Goal: Task Accomplishment & Management: Complete application form

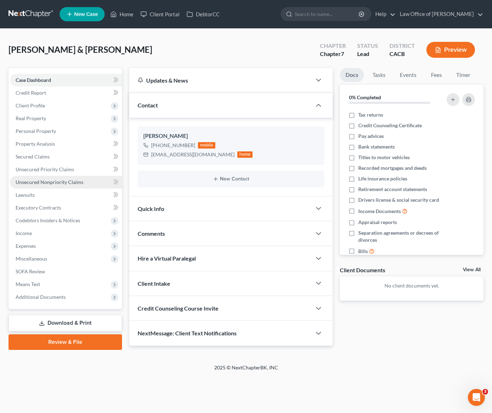
click at [54, 182] on span "Unsecured Nonpriority Claims" at bounding box center [50, 182] width 68 height 6
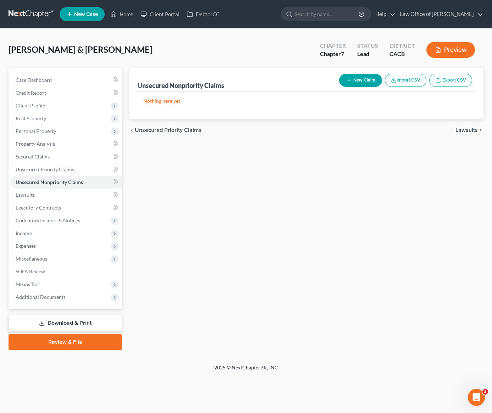
drag, startPoint x: 239, startPoint y: 201, endPoint x: 245, endPoint y: 198, distance: 6.7
click at [247, 199] on div "Unsecured Nonpriority Claims New Claim Import CSV Export CSV Nothing here yet! …" at bounding box center [306, 209] width 361 height 282
click at [34, 79] on span "Case Dashboard" at bounding box center [34, 80] width 36 height 6
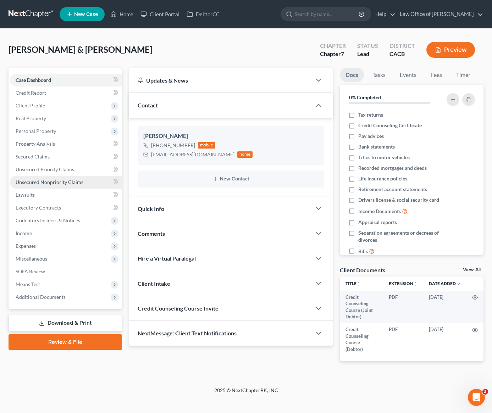
click at [63, 182] on span "Unsecured Nonpriority Claims" at bounding box center [50, 182] width 68 height 6
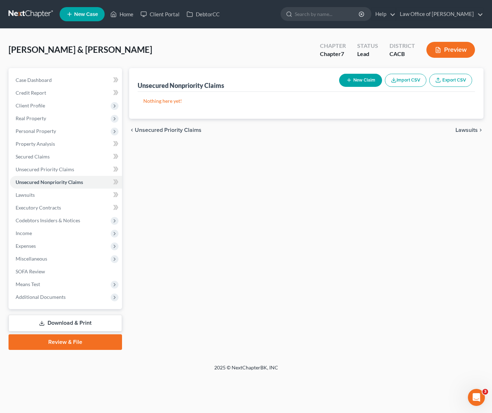
click at [357, 84] on button "New Claim" at bounding box center [360, 80] width 43 height 13
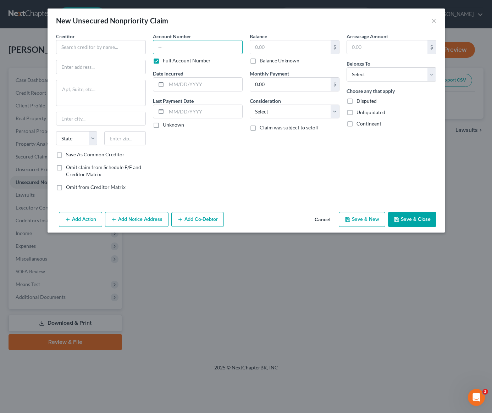
click at [201, 50] on input "text" at bounding box center [198, 47] width 90 height 14
type input "SSN 7731"
click at [93, 45] on input "text" at bounding box center [101, 47] width 90 height 14
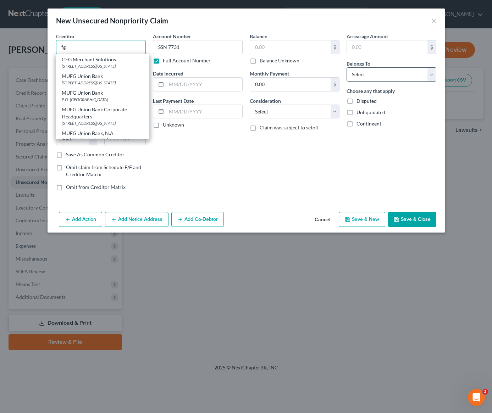
type input "fg"
click at [380, 74] on select "Select Debtor 1 Only Debtor 2 Only Debtor 1 And Debtor 2 Only At Least One Of T…" at bounding box center [392, 74] width 90 height 14
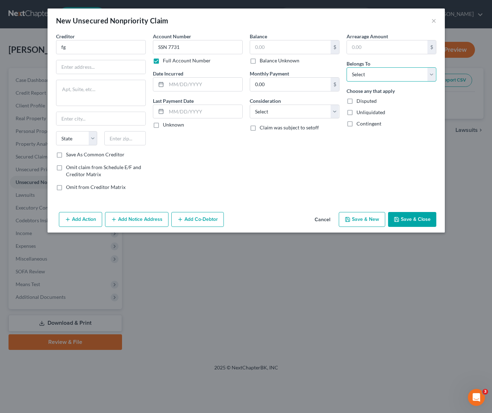
select select "0"
click at [288, 113] on select "Select Cable / Satellite Services Collection Agency Credit Card Debt Debt Couns…" at bounding box center [295, 112] width 90 height 14
select select "2"
click at [396, 222] on button "Save & Close" at bounding box center [412, 219] width 48 height 15
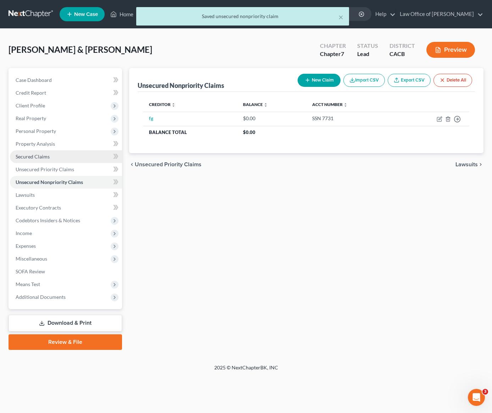
click at [47, 156] on span "Secured Claims" at bounding box center [33, 157] width 34 height 6
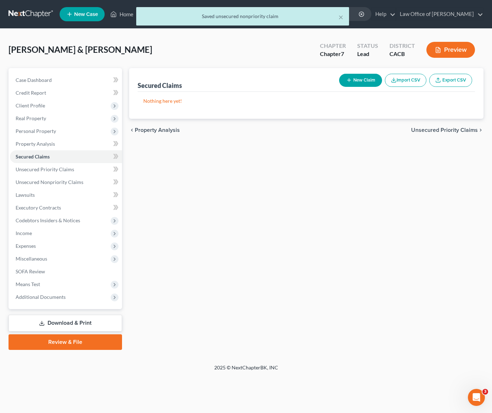
click at [355, 81] on button "New Claim" at bounding box center [360, 80] width 43 height 13
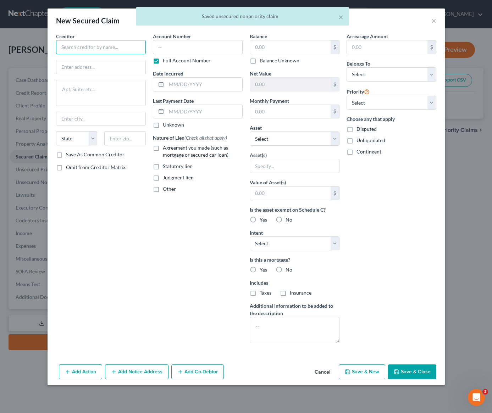
click at [80, 49] on input "text" at bounding box center [101, 47] width 90 height 14
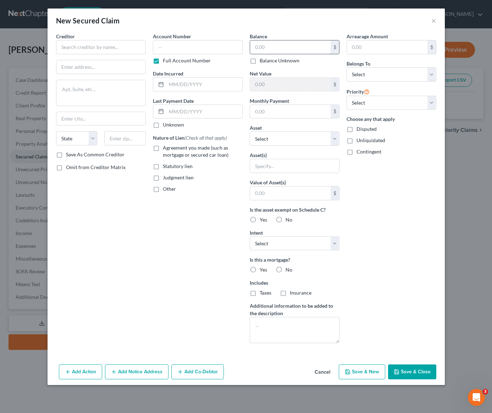
click at [289, 49] on input "text" at bounding box center [290, 46] width 81 height 13
type input "13,208"
click at [282, 112] on input "text" at bounding box center [290, 111] width 81 height 13
type input "498"
click at [280, 135] on select "Select Other Multiple Assets Paypal (Debtor 1) (Checking Account) - $10.0 Chase…" at bounding box center [295, 139] width 90 height 14
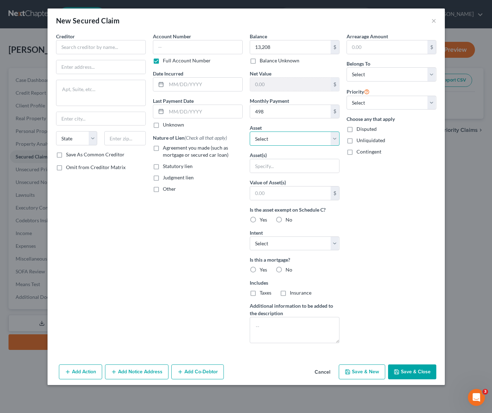
select select "4"
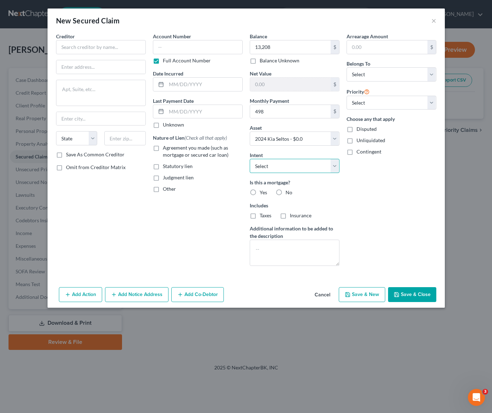
click at [287, 169] on select "Select Surrender Redeem Reaffirm Avoid Other" at bounding box center [295, 166] width 90 height 14
select select "2"
click at [286, 193] on label "No" at bounding box center [289, 192] width 7 height 7
click at [288, 193] on input "No" at bounding box center [290, 191] width 5 height 5
radio input "true"
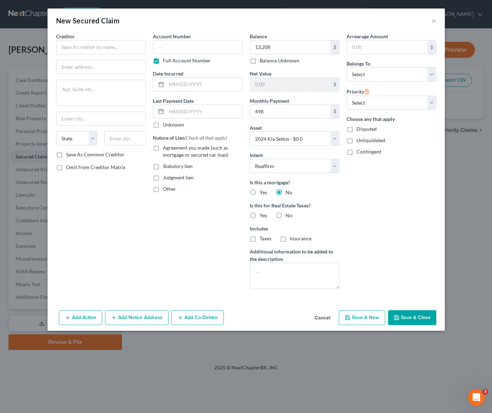
click at [286, 217] on label "No" at bounding box center [289, 215] width 7 height 7
click at [288, 217] on input "No" at bounding box center [290, 214] width 5 height 5
radio input "true"
click at [358, 104] on select "Select 1st 2nd 3rd 4th 5th 6th 7th 8th 9th 10th 11th 12th 13th 14th 15th 16th 1…" at bounding box center [392, 103] width 90 height 14
select select "0"
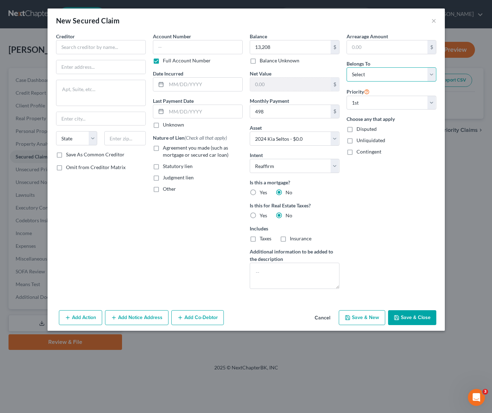
click at [371, 78] on select "Select Debtor 1 Only Debtor 2 Only Debtor 1 And Debtor 2 Only At Least One Of T…" at bounding box center [392, 74] width 90 height 14
select select "2"
click at [163, 147] on label "Agreement you made (such as mortgage or secured car loan)" at bounding box center [203, 151] width 80 height 14
click at [166, 147] on input "Agreement you made (such as mortgage or secured car loan)" at bounding box center [168, 146] width 5 height 5
checkbox input "true"
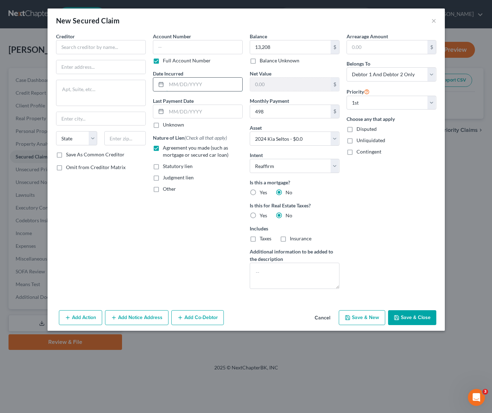
click at [181, 87] on input "text" at bounding box center [204, 84] width 76 height 13
type input "12/2/2023"
click at [188, 46] on input "text" at bounding box center [198, 47] width 90 height 14
paste input "SSN 7731"
type input "SSN 7731"
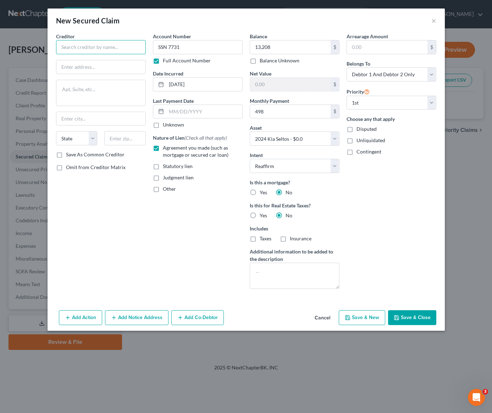
click at [96, 45] on input "text" at bounding box center [101, 47] width 90 height 14
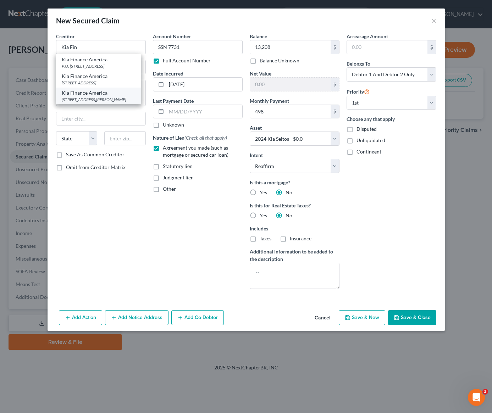
click at [92, 103] on div "10550 Talbert Ave., Fountain Valley, CA 92708" at bounding box center [99, 99] width 74 height 6
type input "Kia Finance America"
type input "10550 Talbert Ave."
type input "Fountain Valley"
select select "4"
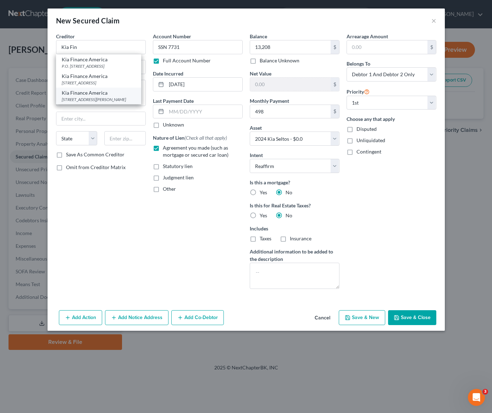
type input "92708"
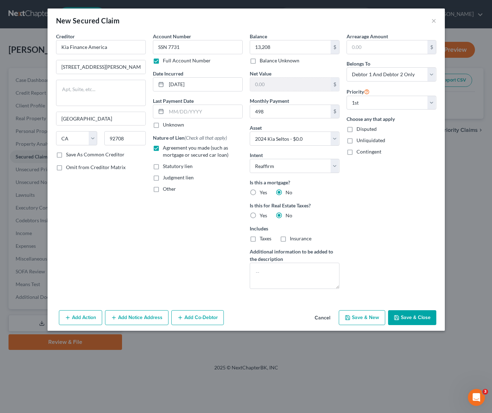
click at [407, 320] on button "Save & Close" at bounding box center [412, 317] width 48 height 15
select select
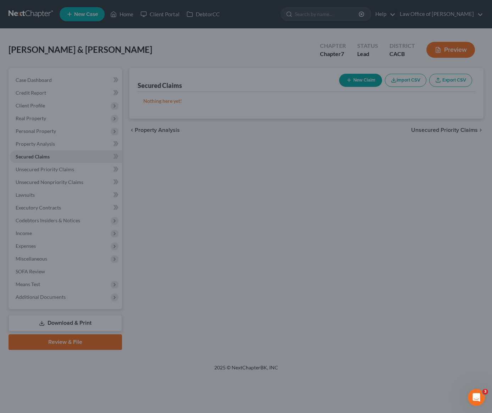
type input "13,208.00"
type input "-13,208.00"
type input "498.00"
select select "4"
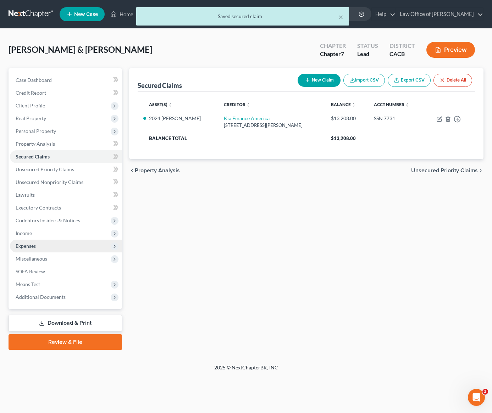
click at [27, 248] on span "Expenses" at bounding box center [26, 246] width 20 height 6
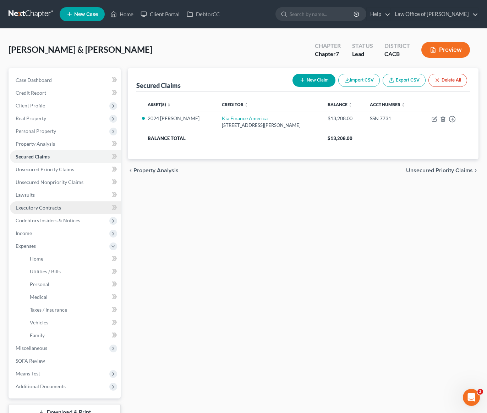
click at [29, 210] on span "Executory Contracts" at bounding box center [38, 208] width 45 height 6
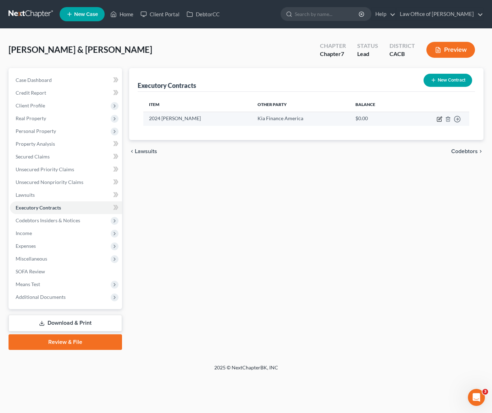
click at [438, 120] on icon "button" at bounding box center [440, 119] width 6 height 6
select select "3"
select select "4"
select select "2"
select select "1"
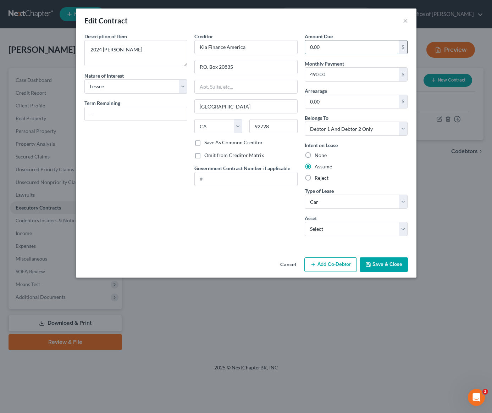
click at [344, 48] on input "0.00" at bounding box center [352, 46] width 94 height 13
click at [344, 76] on input "490.00" at bounding box center [352, 74] width 94 height 13
type input "498"
click at [349, 46] on input "0.00" at bounding box center [352, 46] width 94 height 13
type input "13,208"
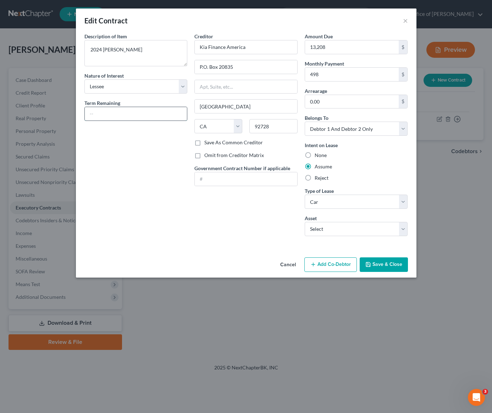
click at [112, 117] on input "text" at bounding box center [136, 113] width 103 height 13
type input "28 months"
click at [391, 267] on button "Save & Close" at bounding box center [384, 265] width 48 height 15
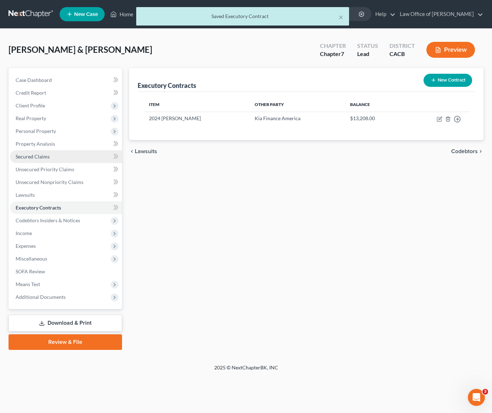
click at [37, 161] on link "Secured Claims" at bounding box center [66, 156] width 112 height 13
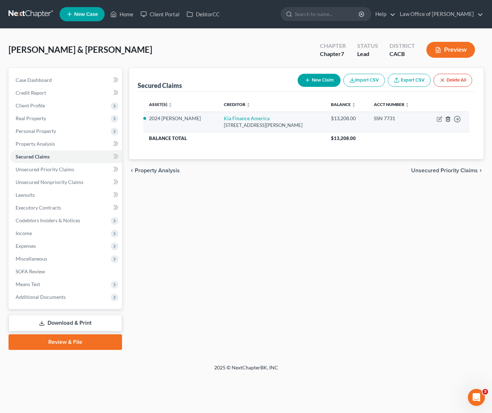
click at [447, 121] on icon "button" at bounding box center [448, 119] width 6 height 6
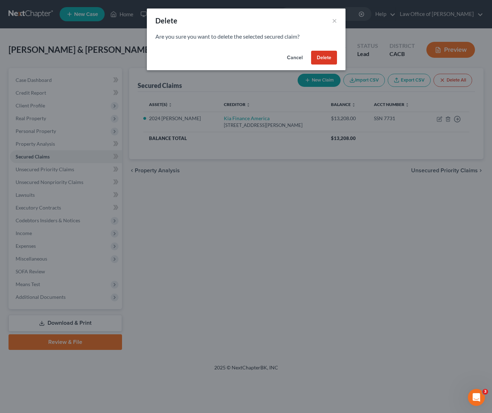
click at [330, 60] on button "Delete" at bounding box center [324, 58] width 26 height 14
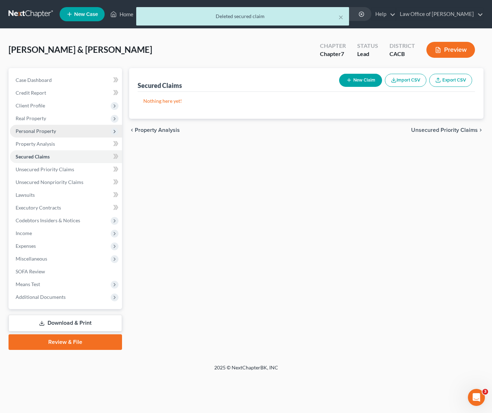
click at [41, 134] on span "Personal Property" at bounding box center [66, 131] width 112 height 13
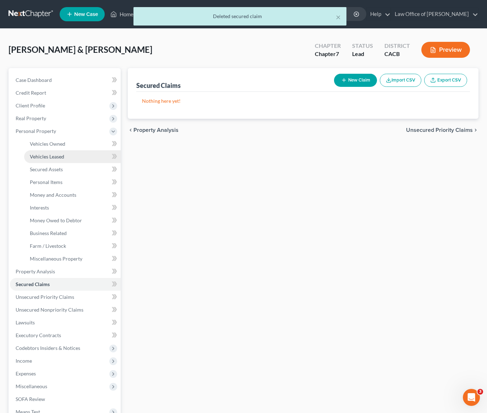
click at [40, 157] on span "Vehicles Leased" at bounding box center [47, 157] width 34 height 6
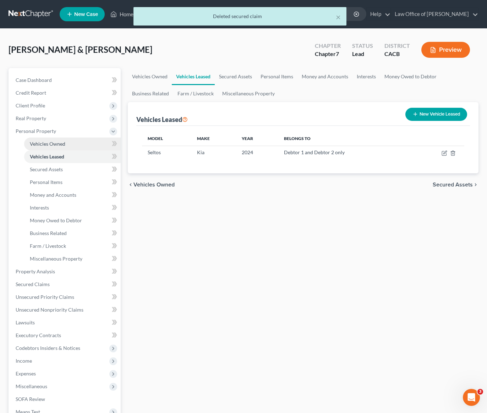
click at [47, 142] on span "Vehicles Owned" at bounding box center [47, 144] width 35 height 6
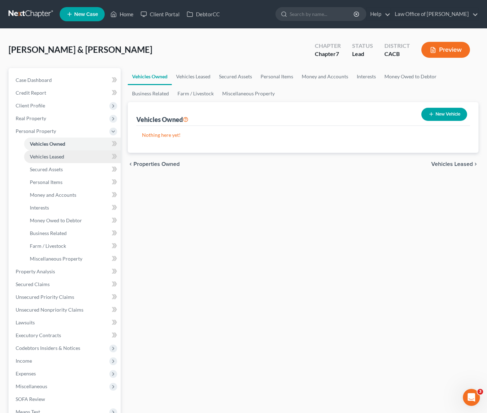
click at [44, 158] on span "Vehicles Leased" at bounding box center [47, 157] width 34 height 6
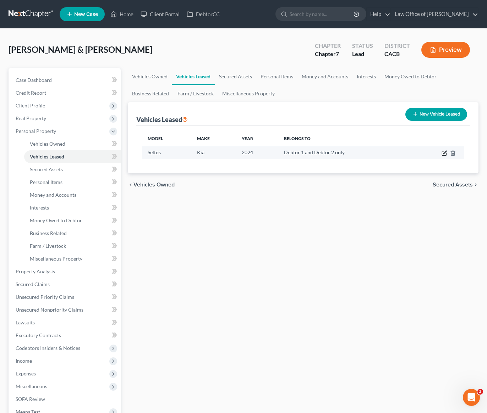
click at [442, 154] on icon "button" at bounding box center [444, 153] width 6 height 6
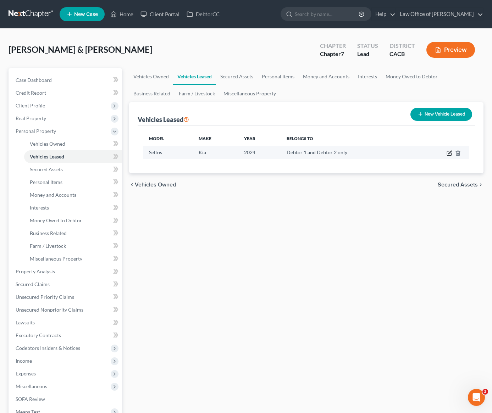
select select "0"
select select "2"
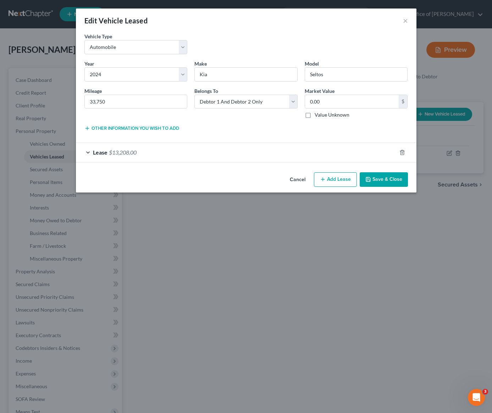
click at [165, 152] on div "Lease $13,208.00" at bounding box center [236, 152] width 321 height 19
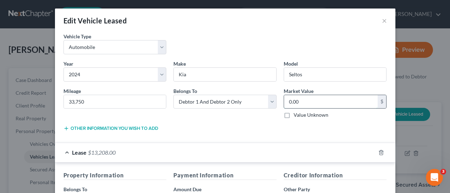
click at [303, 103] on input "0.00" at bounding box center [331, 101] width 94 height 13
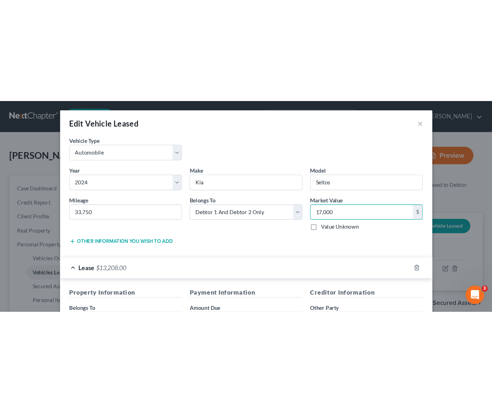
scroll to position [156, 0]
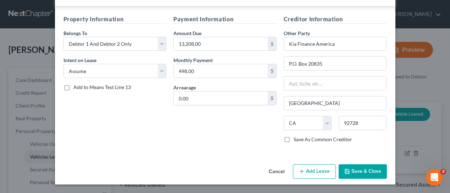
type input "17,000"
click at [358, 175] on button "Save & Close" at bounding box center [363, 171] width 48 height 15
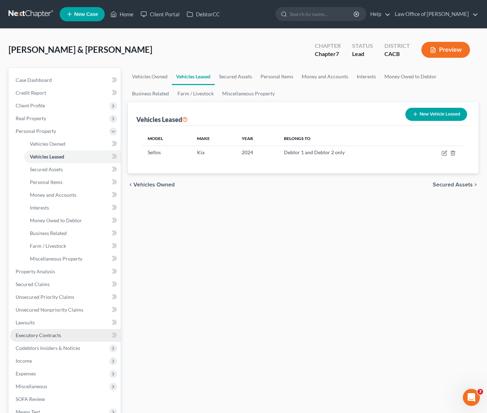
click at [38, 339] on link "Executory Contracts" at bounding box center [65, 335] width 111 height 13
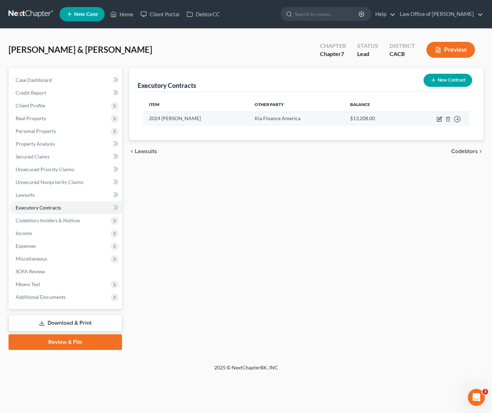
click at [439, 120] on icon "button" at bounding box center [439, 118] width 3 height 3
select select "3"
select select "4"
select select "2"
select select "1"
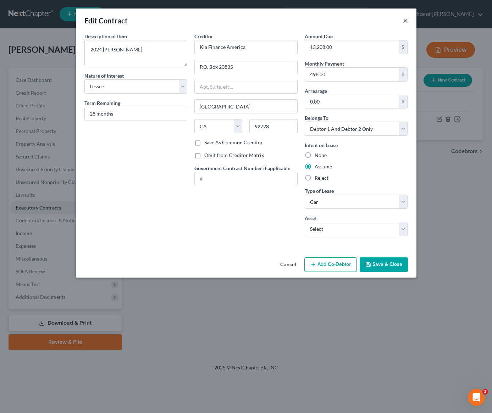
click at [406, 22] on button "×" at bounding box center [405, 20] width 5 height 9
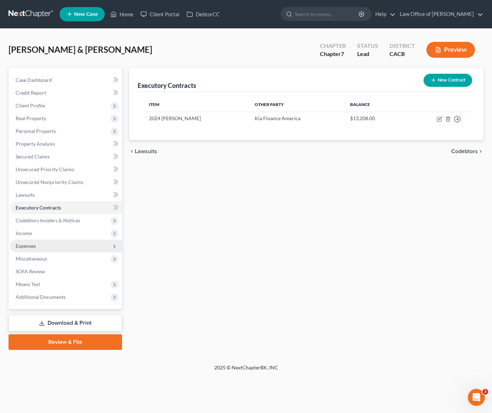
click at [32, 248] on span "Expenses" at bounding box center [26, 246] width 20 height 6
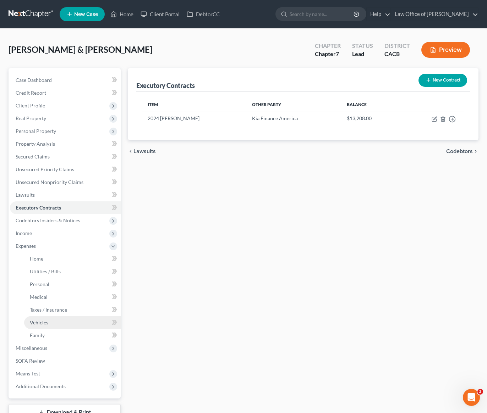
click at [43, 321] on span "Vehicles" at bounding box center [39, 323] width 18 height 6
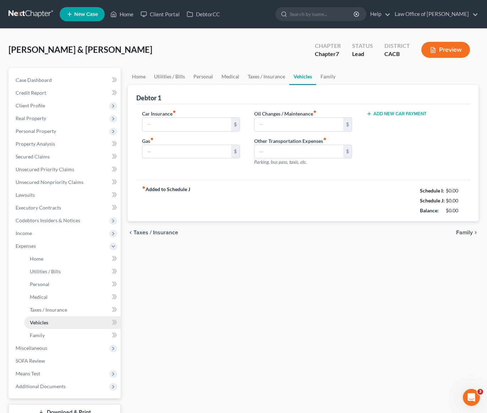
type input "178.00"
type input "500.00"
type input "20.00"
type input "0.00"
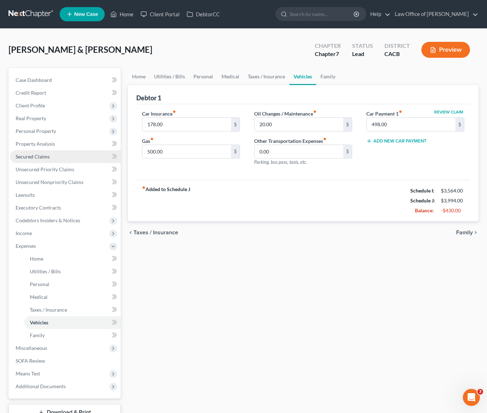
click at [38, 156] on span "Secured Claims" at bounding box center [33, 157] width 34 height 6
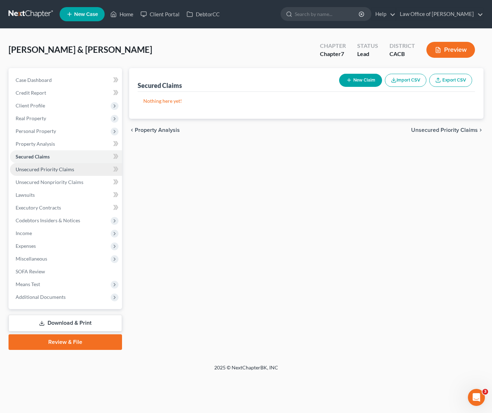
click at [36, 168] on span "Unsecured Priority Claims" at bounding box center [45, 169] width 59 height 6
click at [41, 179] on span "Unsecured Nonpriority Claims" at bounding box center [50, 182] width 68 height 6
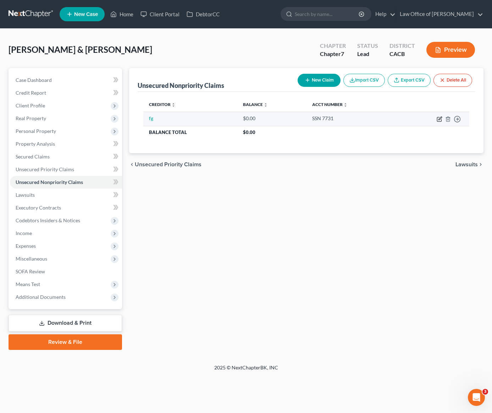
click at [440, 120] on icon "button" at bounding box center [440, 119] width 6 height 6
select select "2"
select select "0"
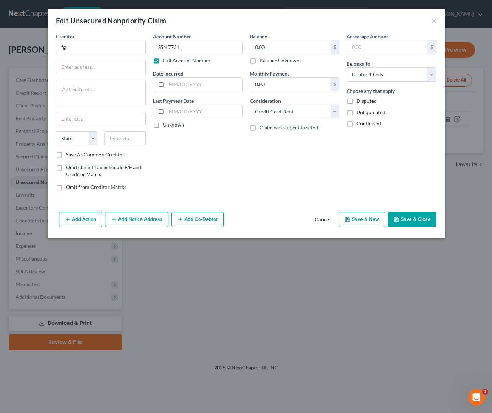
click at [255, 164] on div "Balance 0.00 $ Balance Unknown Balance Undetermined 0.00 $ Balance Unknown Mont…" at bounding box center [294, 115] width 97 height 164
click at [82, 51] on input "fg" at bounding box center [101, 47] width 90 height 14
type input "f"
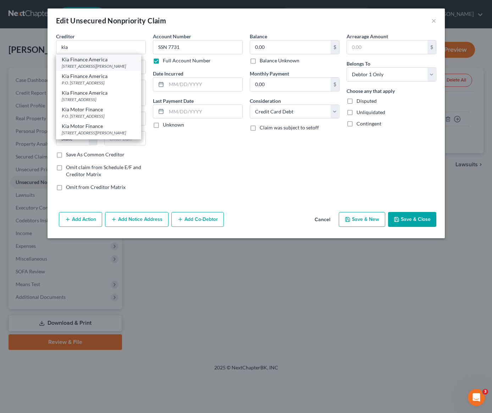
click at [81, 58] on div "Kia Finance America" at bounding box center [99, 59] width 74 height 7
type input "Kia Finance America"
type input "10550 Talbert Ave."
type input "Fountain Valley"
select select "4"
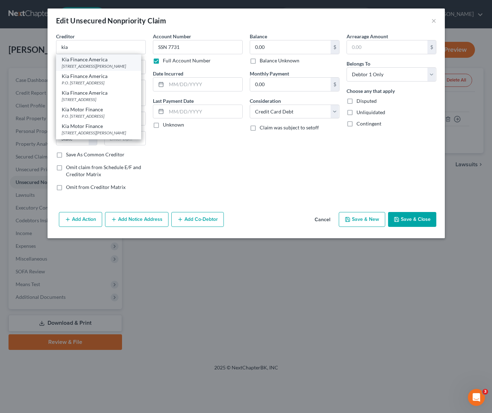
type input "92708"
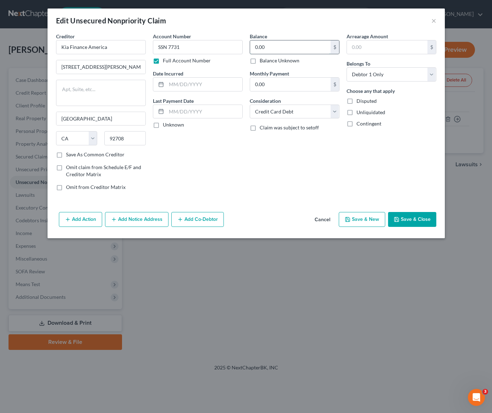
click at [293, 48] on input "0.00" at bounding box center [290, 46] width 81 height 13
type input "2,500"
click at [291, 114] on select "Select Cable / Satellite Services Collection Agency Credit Card Debt Debt Couns…" at bounding box center [295, 112] width 90 height 14
select select "14"
click at [274, 140] on input "text" at bounding box center [294, 138] width 89 height 13
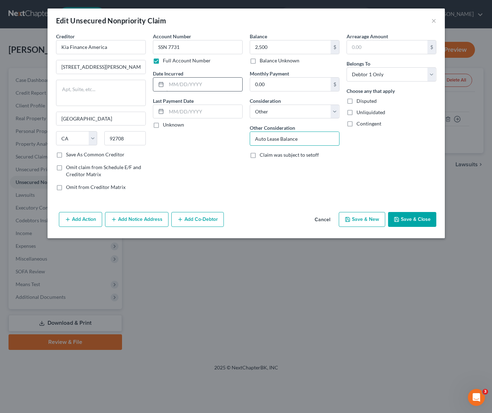
type input "Auto Lease Balance"
click at [204, 85] on input "text" at bounding box center [204, 84] width 76 height 13
type input "12/8/2021"
click at [222, 159] on div "Account Number SSN 7731 Full Account Number Date Incurred 12/8/2021 Last Paymen…" at bounding box center [197, 115] width 97 height 164
click at [368, 222] on button "Save & New" at bounding box center [362, 219] width 46 height 15
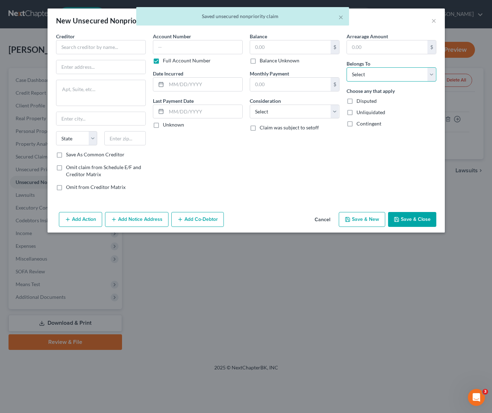
click at [384, 79] on select "Select Debtor 1 Only Debtor 2 Only Debtor 1 And Debtor 2 Only At Least One Of T…" at bounding box center [392, 74] width 90 height 14
select select "0"
click at [295, 45] on input "text" at bounding box center [290, 46] width 81 height 13
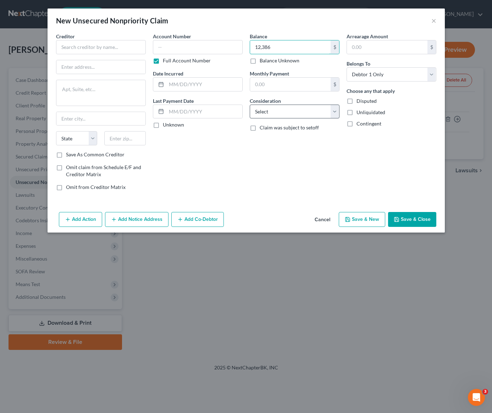
type input "12,386"
click at [298, 117] on select "Select Cable / Satellite Services Collection Agency Credit Card Debt Debt Couns…" at bounding box center [295, 112] width 90 height 14
select select "10"
click at [186, 46] on input "text" at bounding box center [198, 47] width 90 height 14
paste input "SSN 7731"
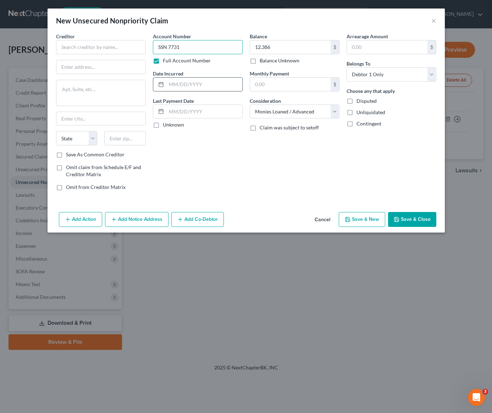
type input "SSN 7731"
click at [195, 85] on input "text" at bounding box center [204, 84] width 76 height 13
type input "3/2/2023"
click at [98, 47] on input "text" at bounding box center [101, 47] width 90 height 14
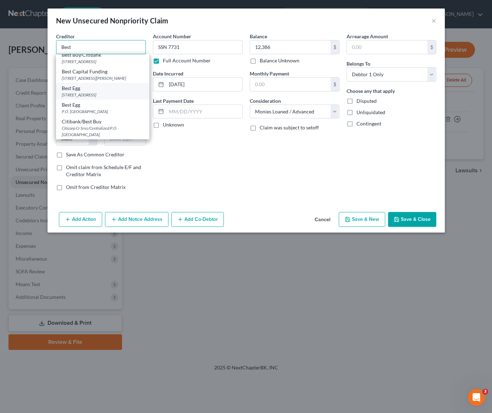
scroll to position [45, 0]
click at [107, 109] on div "P.O. Box 42912, Philadelphia, PA 19101" at bounding box center [103, 112] width 82 height 6
type input "Best Egg"
type input "P.O. Box 42912"
type input "Philadelphia"
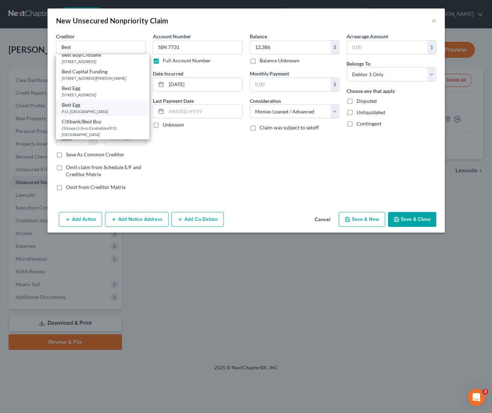
select select "39"
type input "19101"
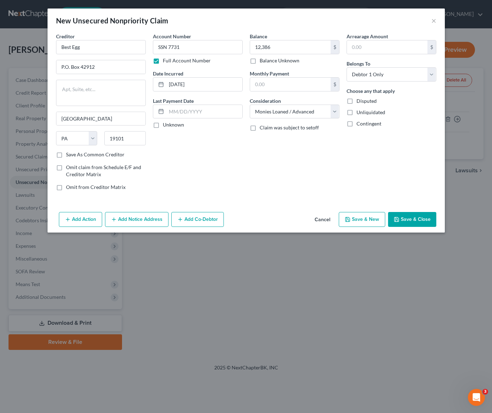
scroll to position [0, 0]
click at [208, 157] on div "Account Number SSN 7731 Full Account Number Date Incurred 3/2/2023 Last Payment…" at bounding box center [197, 115] width 97 height 164
click at [358, 223] on button "Save & New" at bounding box center [362, 219] width 46 height 15
type input "12,386.00"
type input "0.00"
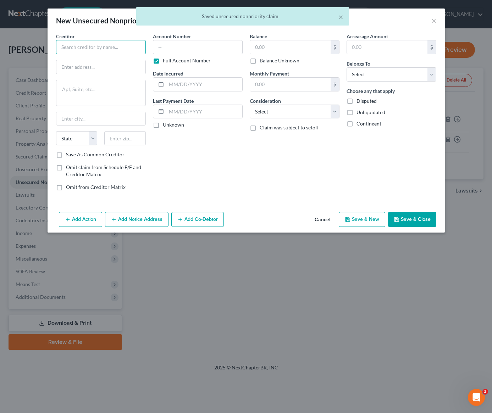
click at [96, 49] on input "text" at bounding box center [101, 47] width 90 height 14
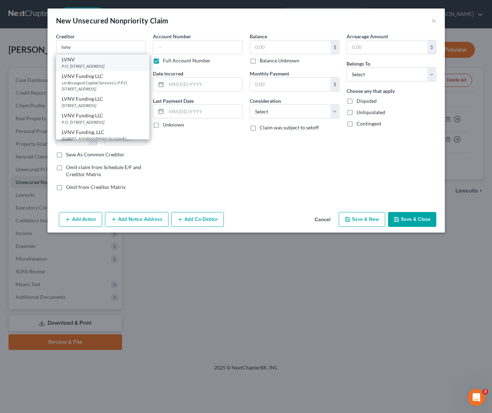
click at [114, 68] on div "P.O. Box 1269, Greenville, SC 29603" at bounding box center [103, 66] width 82 height 6
type input "LVNV"
type input "P.O. Box 1269"
type input "Greenville"
select select "42"
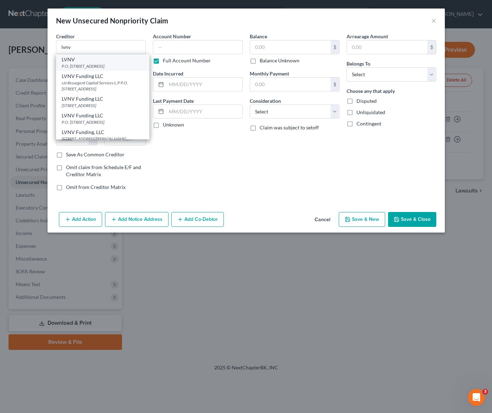
type input "29603"
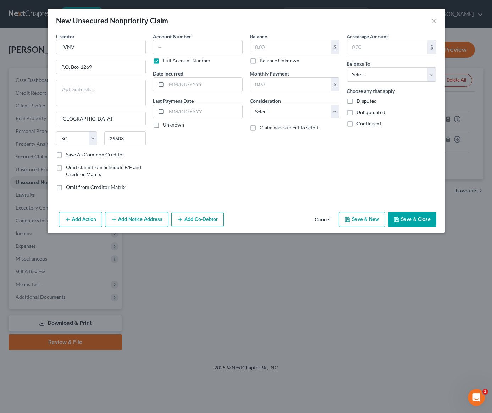
click at [148, 219] on button "Add Notice Address" at bounding box center [136, 219] width 63 height 15
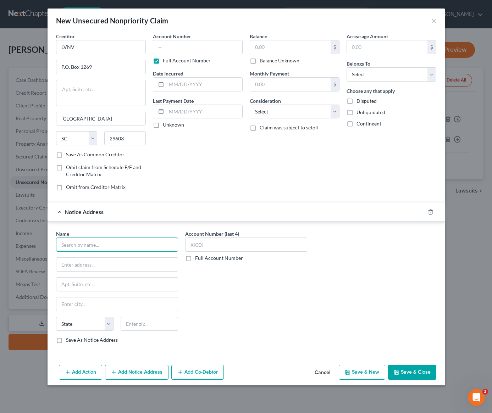
click at [137, 247] on input "text" at bounding box center [117, 245] width 122 height 14
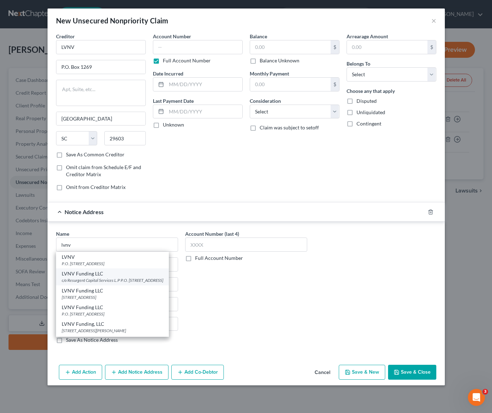
click at [128, 283] on div "c/o Resurgent Capital Services L.P P.O. Box 1269, Greenville, SC 29602" at bounding box center [112, 280] width 101 height 6
type input "LVNV Funding LLC"
type input "c/o Resurgent Capital Services L.P"
type input "P.O. Box 1269"
type input "Greenville"
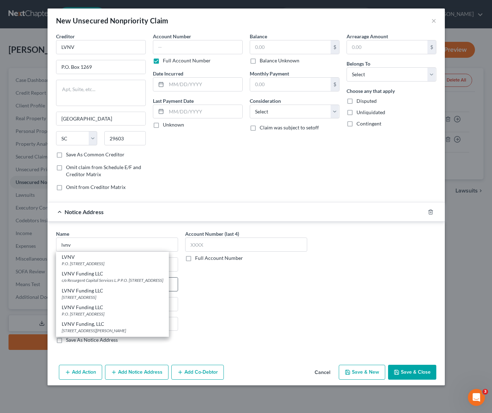
select select "42"
type input "29602"
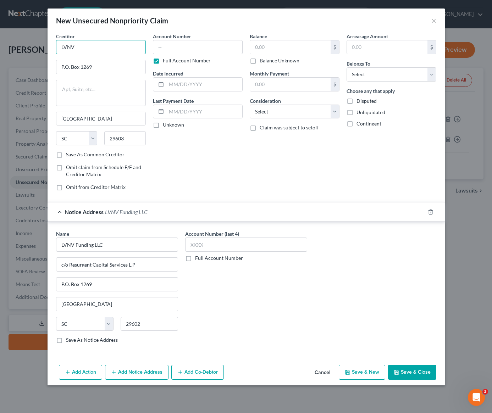
drag, startPoint x: 80, startPoint y: 47, endPoint x: 68, endPoint y: 47, distance: 11.7
click at [68, 47] on input "LVNV" at bounding box center [101, 47] width 90 height 14
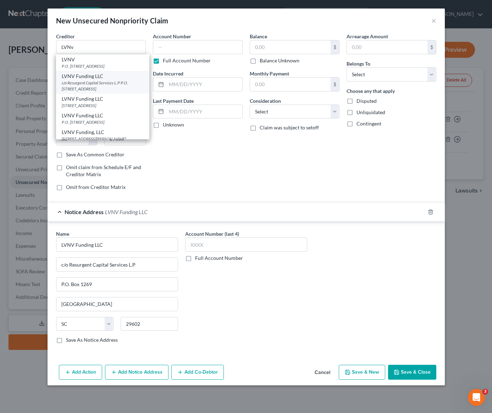
click at [95, 90] on div "c/o Resurgent Capital Services L.P P.O. Box 1269, Greenville, SC 29602" at bounding box center [103, 86] width 82 height 12
type input "LVNV Funding LLC"
type input "c/o Resurgent Capital Services L.P"
type textarea "P.O. Box 1269"
type input "29602"
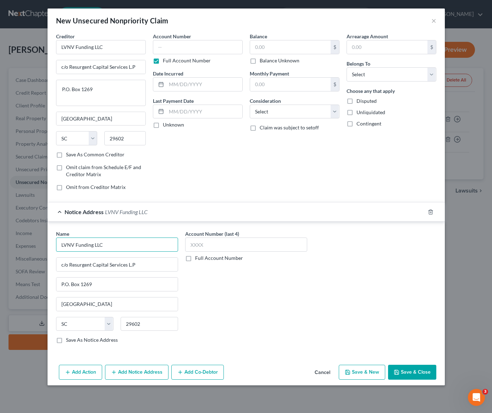
drag, startPoint x: 116, startPoint y: 243, endPoint x: 48, endPoint y: 247, distance: 67.5
click at [48, 246] on div "Name * LVNV Funding LLC c/o Resurgent Capital Services L.P P.O. Box 1269 Greenv…" at bounding box center [246, 288] width 397 height 133
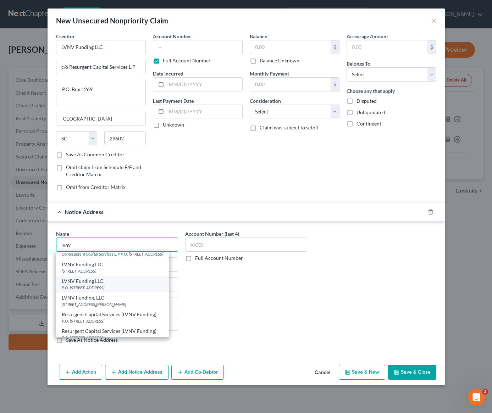
scroll to position [39, 0]
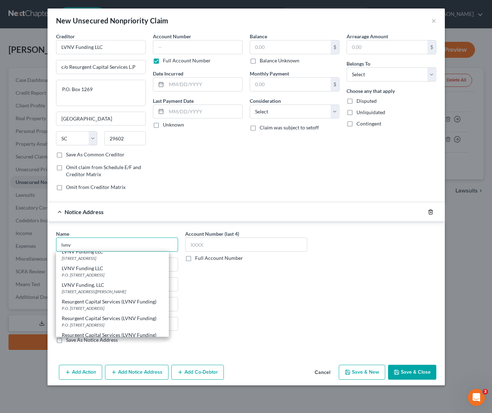
type input "lvnv"
click at [430, 212] on line "button" at bounding box center [430, 212] width 0 height 1
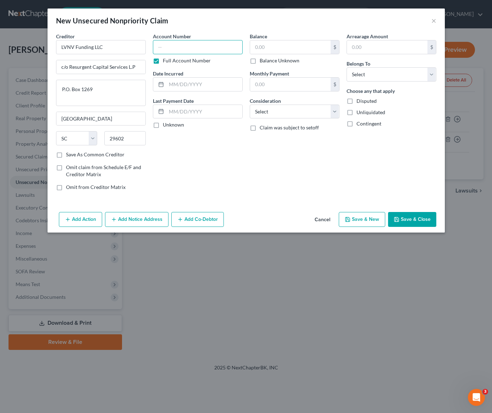
click at [190, 44] on input "text" at bounding box center [198, 47] width 90 height 14
paste input "SSN 7731"
type input "SSN 7731"
click at [292, 113] on select "Select Cable / Satellite Services Collection Agency Credit Card Debt Debt Couns…" at bounding box center [295, 112] width 90 height 14
select select "1"
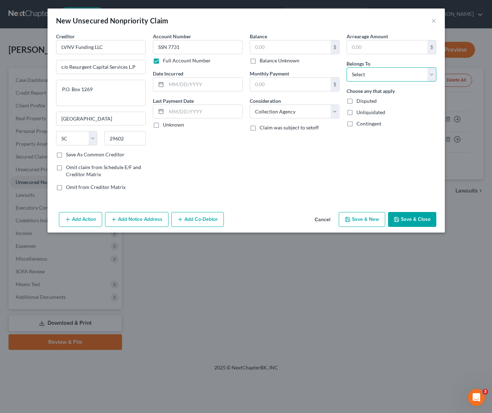
click at [363, 74] on select "Select Debtor 1 Only Debtor 2 Only Debtor 1 And Debtor 2 Only At Least One Of T…" at bounding box center [392, 74] width 90 height 14
select select "0"
click at [281, 44] on input "text" at bounding box center [290, 46] width 81 height 13
type input "24,735"
click at [182, 87] on input "text" at bounding box center [204, 84] width 76 height 13
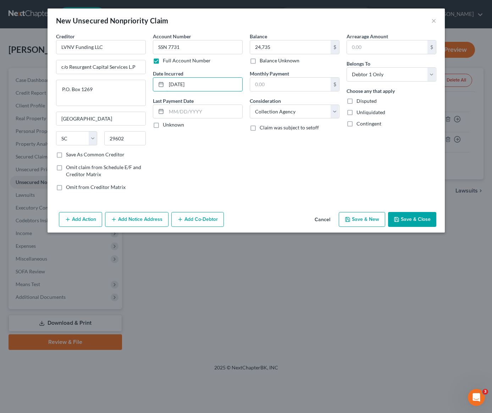
type input "2/7/2025"
click at [420, 218] on button "Save & Close" at bounding box center [412, 219] width 48 height 15
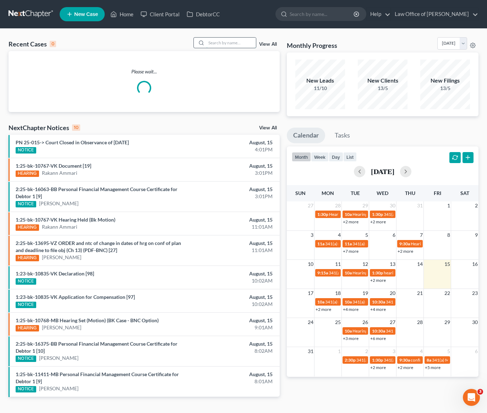
click at [225, 44] on input "search" at bounding box center [231, 43] width 50 height 10
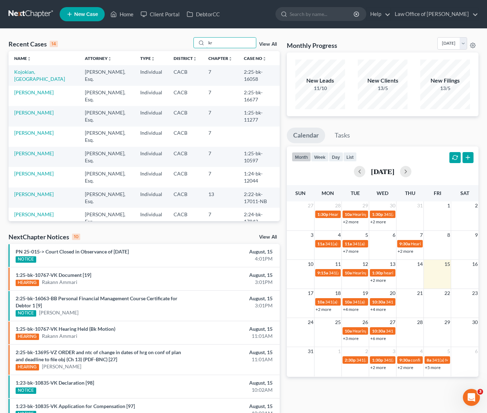
type input "k"
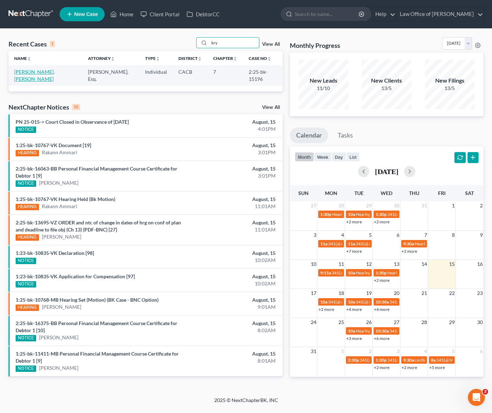
type input "kry"
click at [55, 73] on link "[PERSON_NAME], [PERSON_NAME]" at bounding box center [34, 75] width 40 height 13
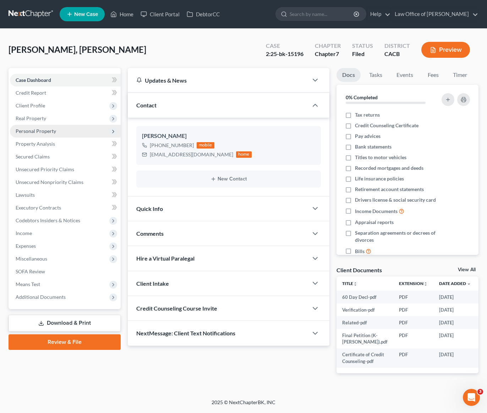
click at [45, 133] on span "Personal Property" at bounding box center [36, 131] width 40 height 6
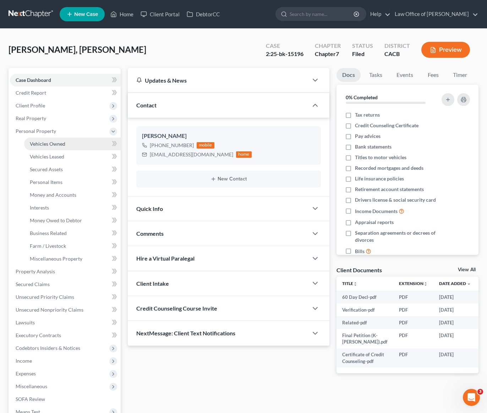
click at [54, 147] on link "Vehicles Owned" at bounding box center [72, 144] width 96 height 13
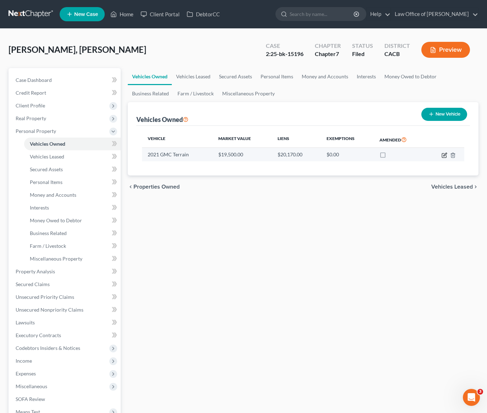
click at [445, 156] on icon "button" at bounding box center [444, 156] width 6 height 6
select select "0"
select select "5"
select select "3"
select select "0"
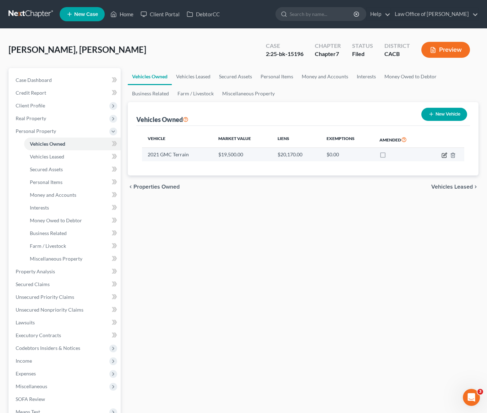
select select "4"
select select "0"
select select "2"
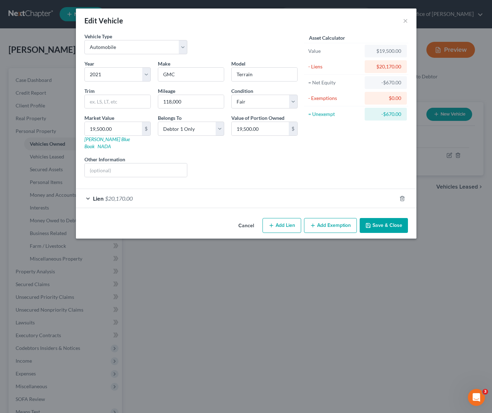
click at [266, 191] on div "Lien $20,170.00" at bounding box center [236, 198] width 321 height 19
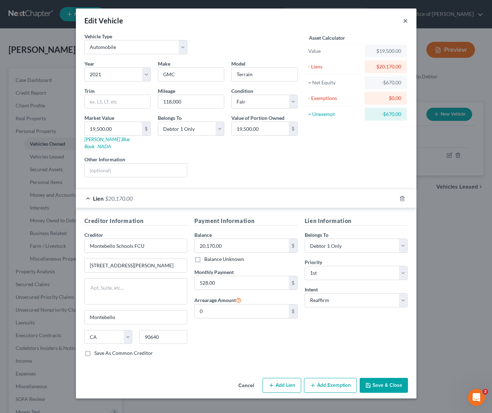
click at [404, 23] on button "×" at bounding box center [405, 20] width 5 height 9
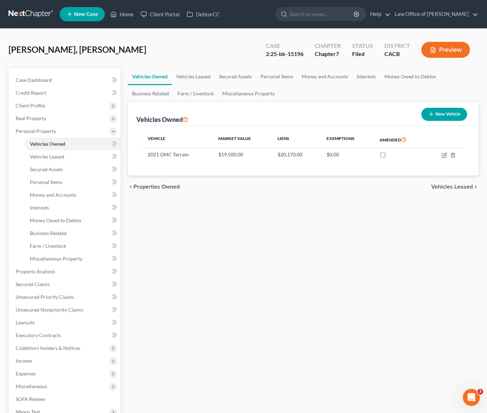
click at [222, 244] on div "Vehicles Owned Vehicles Leased Secured Assets Personal Items Money and Accounts…" at bounding box center [303, 273] width 358 height 410
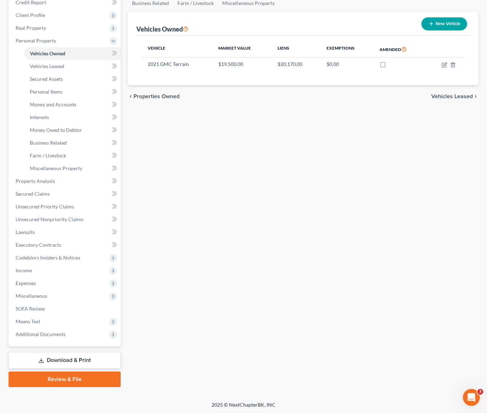
scroll to position [92, 0]
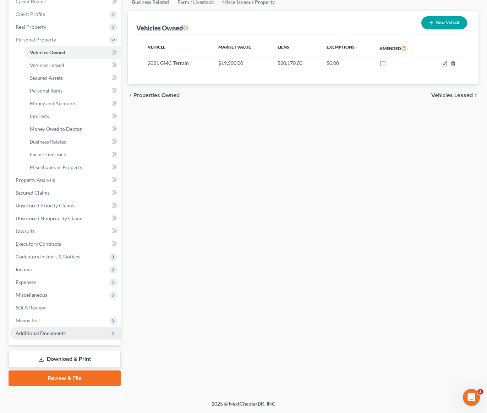
click at [48, 330] on span "Additional Documents" at bounding box center [41, 333] width 50 height 6
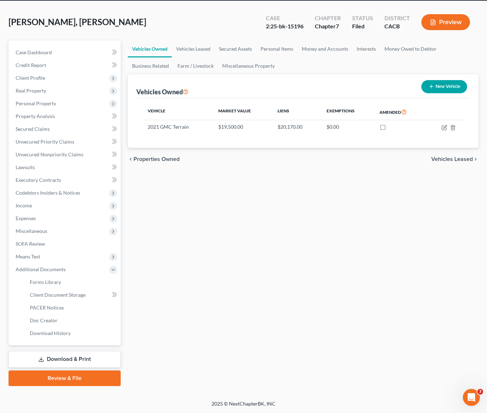
scroll to position [28, 0]
click at [57, 308] on span "PACER Notices" at bounding box center [47, 308] width 34 height 6
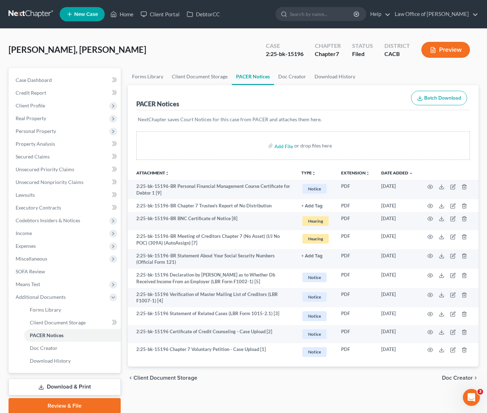
click at [152, 60] on div "[PERSON_NAME], Kryxiane Upgraded Case 2:25-bk-15196 Chapter Chapter 7 Status Fi…" at bounding box center [244, 52] width 470 height 31
click at [135, 59] on div "[PERSON_NAME], Kryxiane Upgraded Case 2:25-bk-15196 Chapter Chapter 7 Status Fi…" at bounding box center [244, 52] width 470 height 31
click at [39, 81] on span "Case Dashboard" at bounding box center [34, 80] width 36 height 6
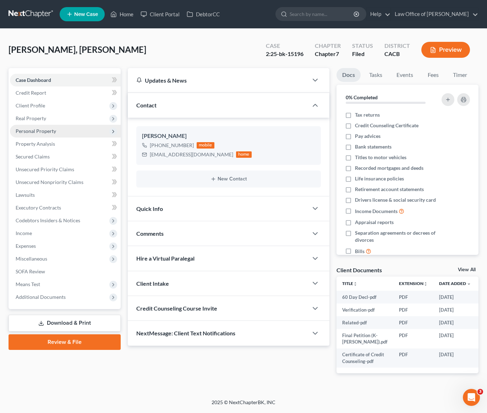
click at [42, 131] on span "Personal Property" at bounding box center [36, 131] width 40 height 6
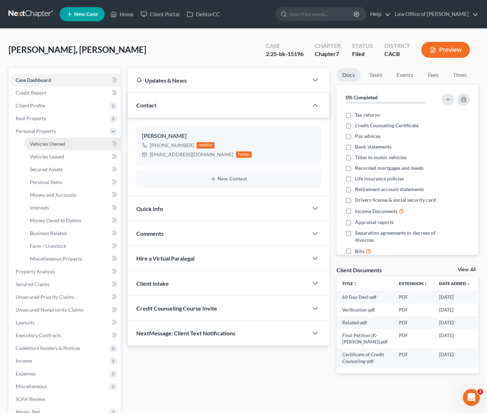
click at [59, 141] on span "Vehicles Owned" at bounding box center [47, 144] width 35 height 6
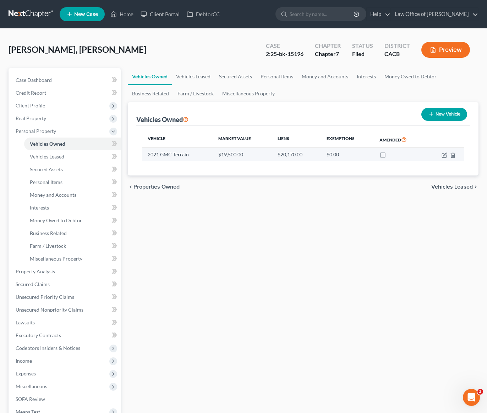
click at [175, 157] on td "2021 GMC Terrain" at bounding box center [177, 154] width 71 height 13
click at [443, 155] on icon "button" at bounding box center [444, 154] width 3 height 3
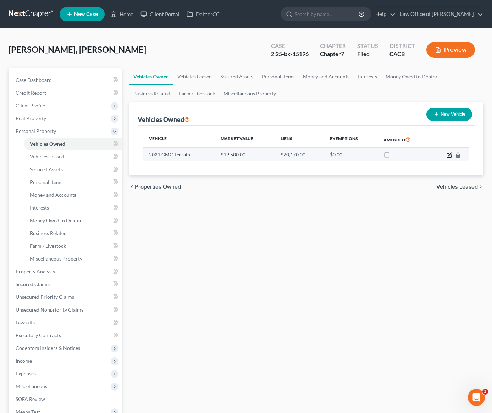
select select "0"
select select "5"
select select "3"
select select "0"
select select "4"
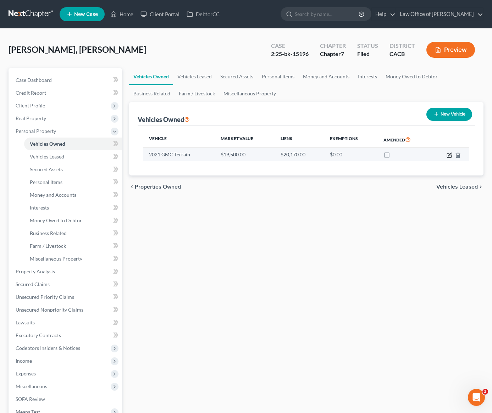
select select "0"
select select "2"
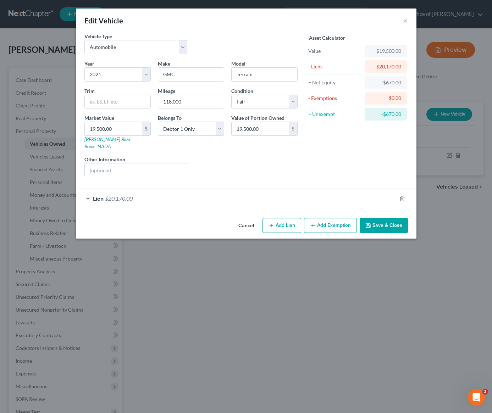
click at [316, 189] on div "Lien $20,170.00" at bounding box center [236, 198] width 321 height 19
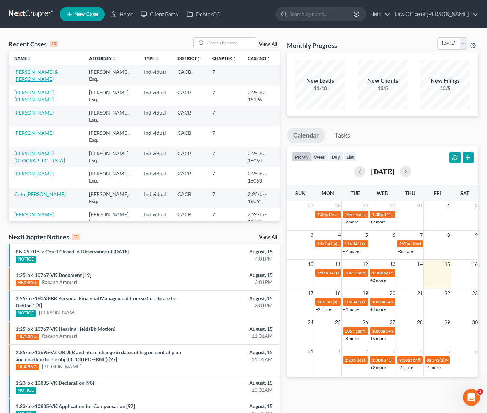
click at [27, 73] on link "[PERSON_NAME] & [PERSON_NAME]" at bounding box center [36, 75] width 44 height 13
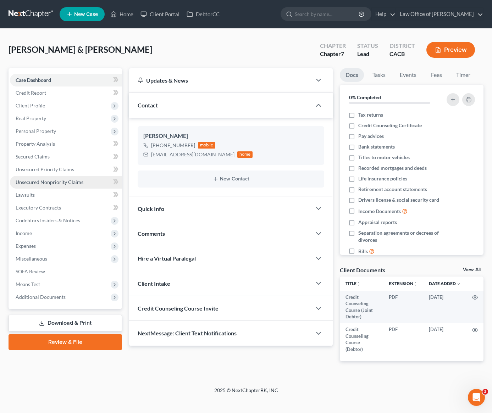
click at [44, 184] on span "Unsecured Nonpriority Claims" at bounding box center [50, 182] width 68 height 6
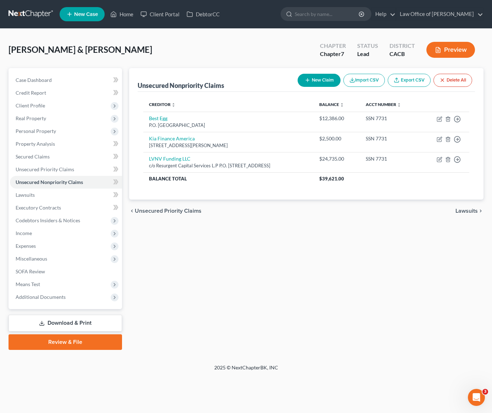
click at [266, 230] on div "Unsecured Nonpriority Claims New Claim Import CSV Export CSV Delete All Credito…" at bounding box center [306, 209] width 361 height 282
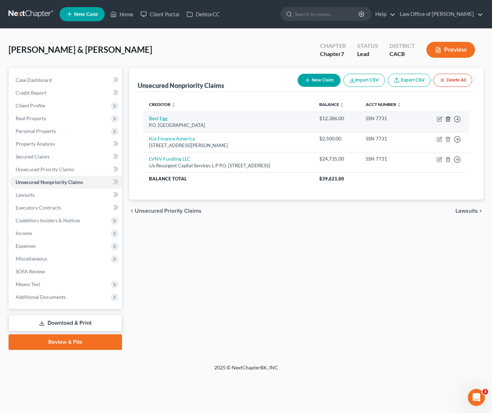
click at [448, 120] on line "button" at bounding box center [448, 119] width 0 height 1
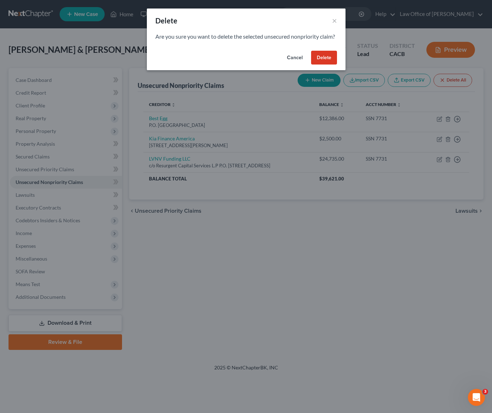
click at [325, 65] on button "Delete" at bounding box center [324, 58] width 26 height 14
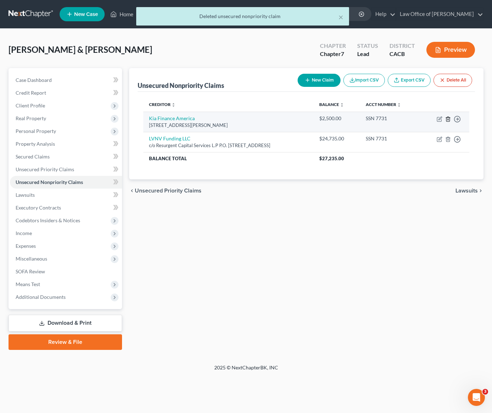
click at [447, 119] on icon "button" at bounding box center [448, 119] width 6 height 6
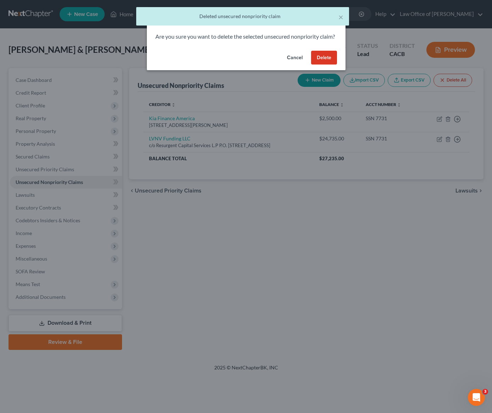
click at [331, 65] on button "Delete" at bounding box center [324, 58] width 26 height 14
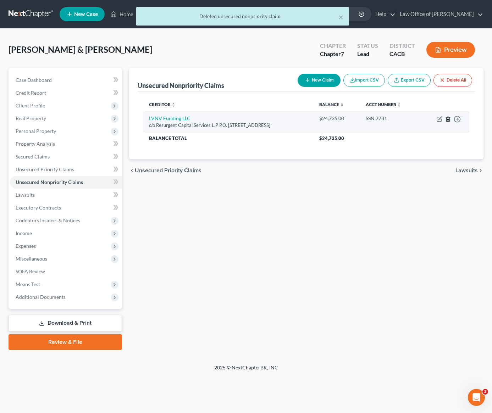
click at [449, 121] on icon "button" at bounding box center [448, 119] width 6 height 6
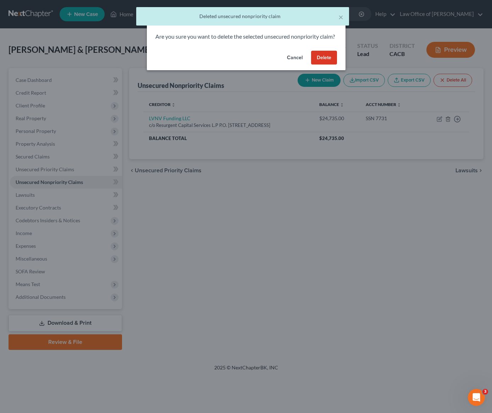
click at [325, 65] on button "Delete" at bounding box center [324, 58] width 26 height 14
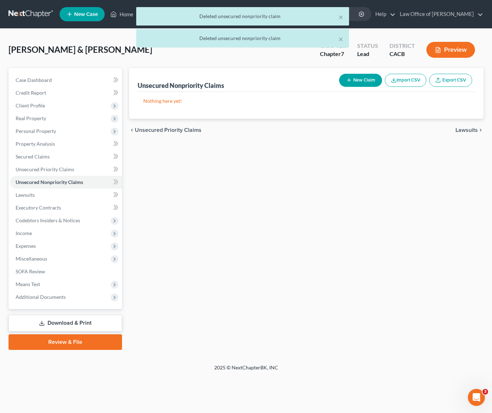
click at [261, 192] on div "Unsecured Nonpriority Claims New Claim Import CSV Export CSV Nothing here yet! …" at bounding box center [306, 209] width 361 height 282
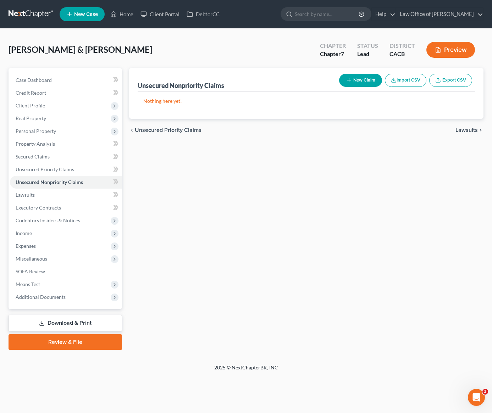
click at [360, 85] on button "New Claim" at bounding box center [360, 80] width 43 height 13
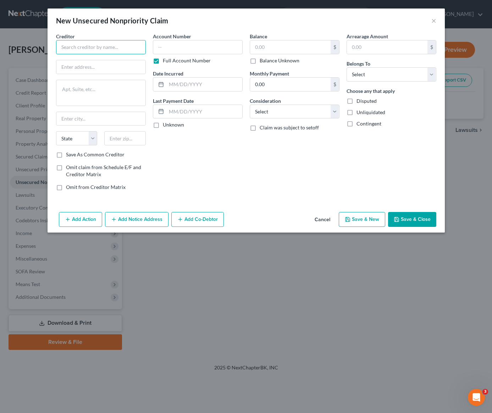
click at [106, 48] on input "text" at bounding box center [101, 47] width 90 height 14
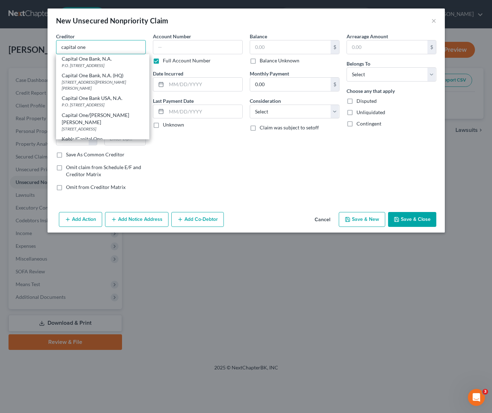
scroll to position [156, 0]
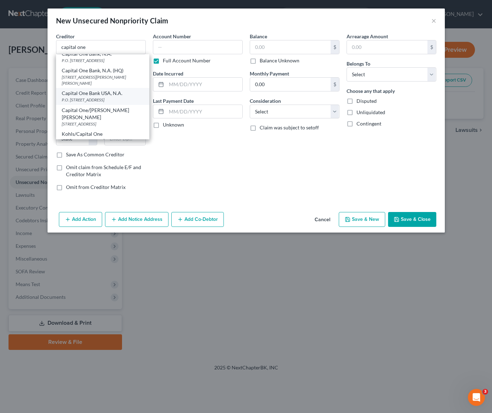
click at [90, 103] on div "P.O. Box 31293, Salt Lake City, UT 84131" at bounding box center [103, 100] width 82 height 6
type input "Capital One Bank USA, N.A."
type input "P.O. Box 31293"
type input "Salt Lake City"
select select "46"
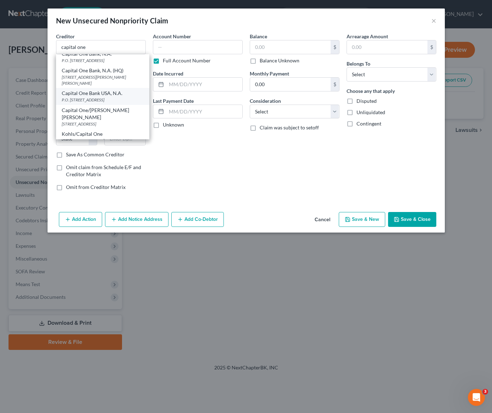
type input "84131"
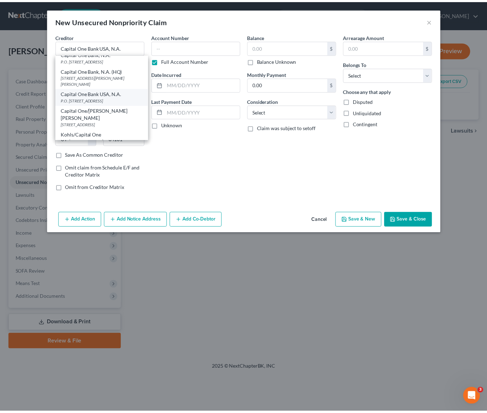
scroll to position [0, 0]
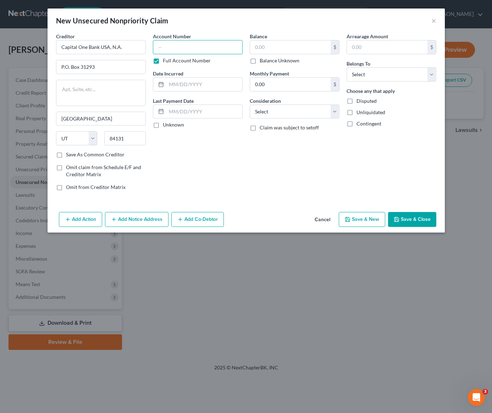
click at [205, 48] on input "text" at bounding box center [198, 47] width 90 height 14
type input "1059"
click at [197, 85] on input "text" at bounding box center [204, 84] width 76 height 13
type input "2/17/2024"
click at [314, 111] on select "Select Cable / Satellite Services Collection Agency Credit Card Debt Debt Couns…" at bounding box center [295, 112] width 90 height 14
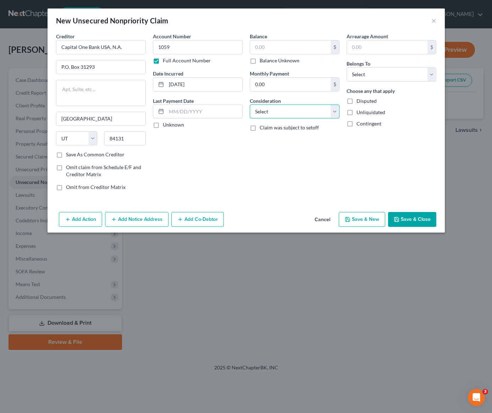
select select "2"
click at [375, 77] on select "Select Debtor 1 Only Debtor 2 Only Debtor 1 And Debtor 2 Only At Least One Of T…" at bounding box center [392, 74] width 90 height 14
select select "0"
click at [285, 47] on input "text" at bounding box center [290, 46] width 81 height 13
type input "2,018"
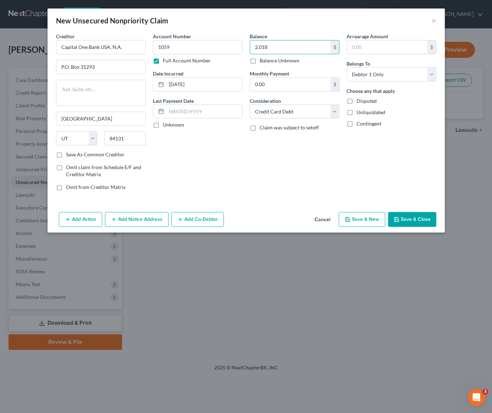
click at [207, 177] on div "Account Number 1059 Full Account Number Date Incurred 2/17/2024 Last Payment Da…" at bounding box center [197, 115] width 97 height 164
click at [171, 45] on input "1059" at bounding box center [198, 47] width 90 height 14
type input "1059, 3511"
drag, startPoint x: 199, startPoint y: 85, endPoint x: 150, endPoint y: 85, distance: 49.0
click at [150, 85] on div "Account Number 1059, 3511 Full Account Number Date Incurred 2/17/2024 Last Paym…" at bounding box center [197, 115] width 97 height 164
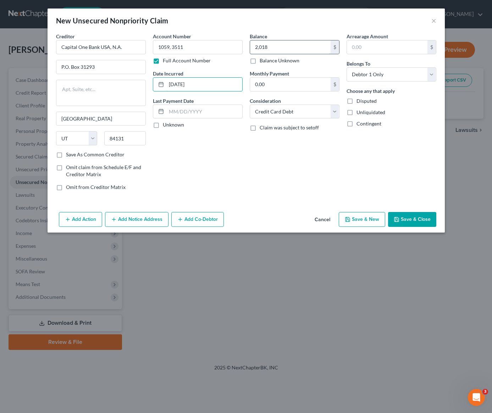
type input "1/17/2015"
click at [301, 48] on input "2,018" at bounding box center [290, 46] width 81 height 13
type input "8,597"
drag, startPoint x: 218, startPoint y: 170, endPoint x: 215, endPoint y: 172, distance: 3.8
click at [218, 170] on div "Account Number 1059, 3511 Full Account Number Date Incurred 1/17/2015 Last Paym…" at bounding box center [197, 115] width 97 height 164
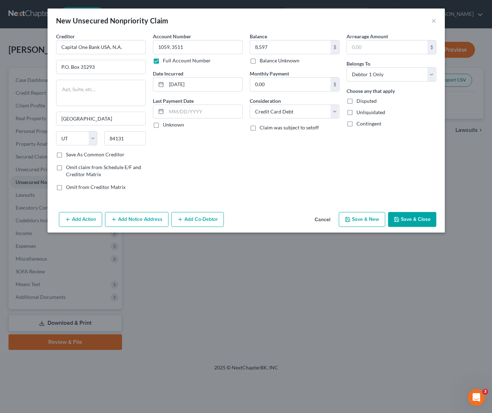
drag, startPoint x: 274, startPoint y: 192, endPoint x: 283, endPoint y: 192, distance: 9.2
click at [275, 192] on div "Balance 8,597.00 $ Balance Unknown Balance Undetermined 8,597 $ Balance Unknown…" at bounding box center [294, 115] width 97 height 164
click at [361, 223] on button "Save & New" at bounding box center [362, 219] width 46 height 15
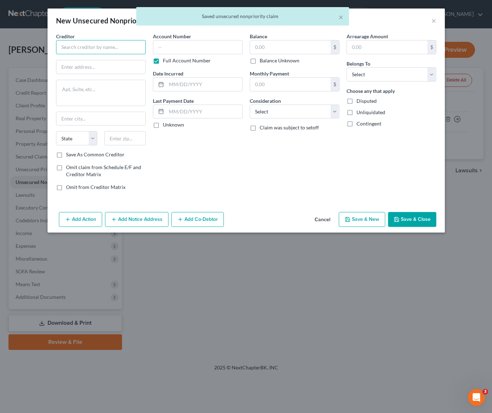
click at [83, 52] on input "text" at bounding box center [101, 47] width 90 height 14
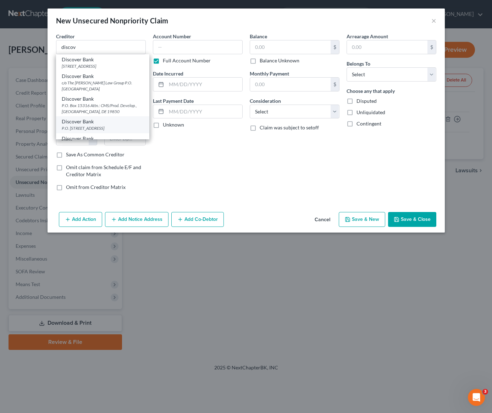
click at [97, 130] on div "P.O. Box 30939, Salt Lake City, UT 84130" at bounding box center [103, 128] width 82 height 6
type input "Discover Bank"
type input "P.O. Box 30939"
type input "Salt Lake City"
select select "46"
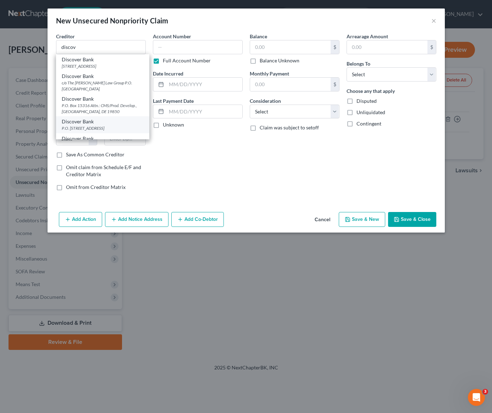
type input "84130"
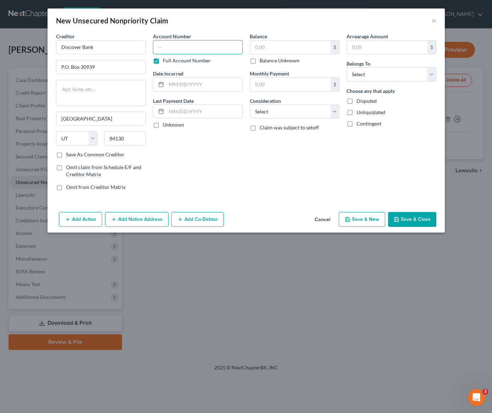
click at [197, 48] on input "text" at bounding box center [198, 47] width 90 height 14
type input "1447"
click at [190, 86] on input "text" at bounding box center [204, 84] width 76 height 13
type input "12/5/2024"
click at [275, 115] on select "Select Cable / Satellite Services Collection Agency Credit Card Debt Debt Couns…" at bounding box center [295, 112] width 90 height 14
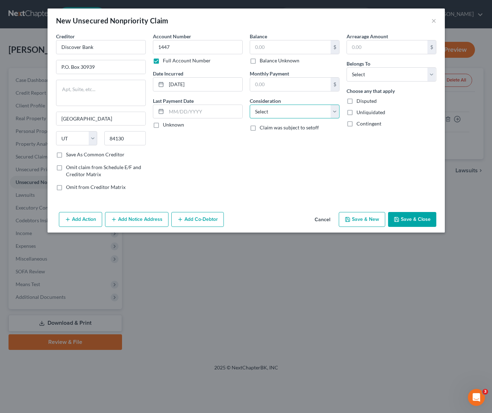
select select "2"
click at [369, 77] on select "Select Debtor 1 Only Debtor 2 Only Debtor 1 And Debtor 2 Only At Least One Of T…" at bounding box center [392, 74] width 90 height 14
select select "0"
click at [279, 48] on input "text" at bounding box center [290, 46] width 81 height 13
type input "9,934"
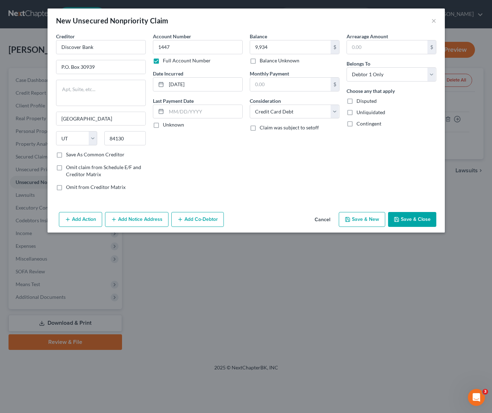
click at [284, 170] on div "Balance 9,934.00 $ Balance Unknown Balance Undetermined 9,934 $ Balance Unknown…" at bounding box center [294, 115] width 97 height 164
click at [410, 217] on button "Save & Close" at bounding box center [412, 219] width 48 height 15
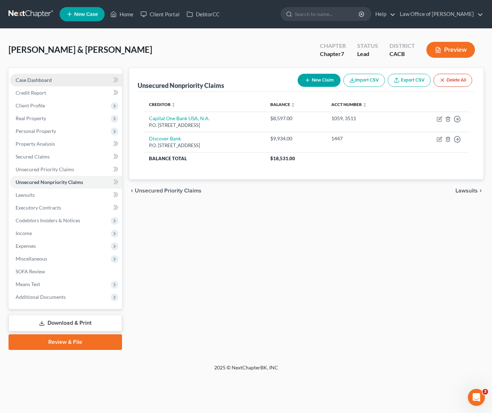
click at [40, 80] on span "Case Dashboard" at bounding box center [34, 80] width 36 height 6
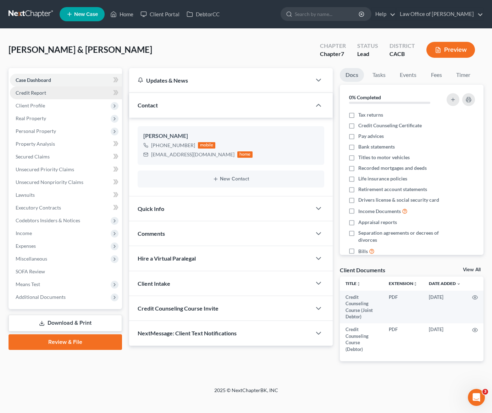
click at [41, 93] on span "Credit Report" at bounding box center [31, 93] width 31 height 6
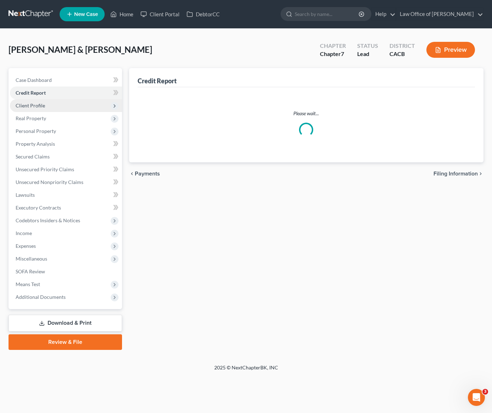
click at [38, 107] on span "Client Profile" at bounding box center [30, 106] width 29 height 6
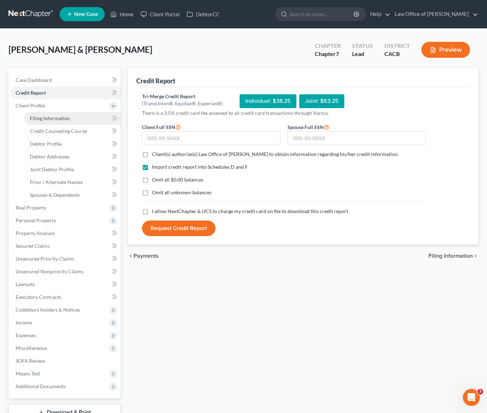
click at [48, 119] on span "Filing Information" at bounding box center [50, 118] width 40 height 6
select select "1"
select select "0"
select select "4"
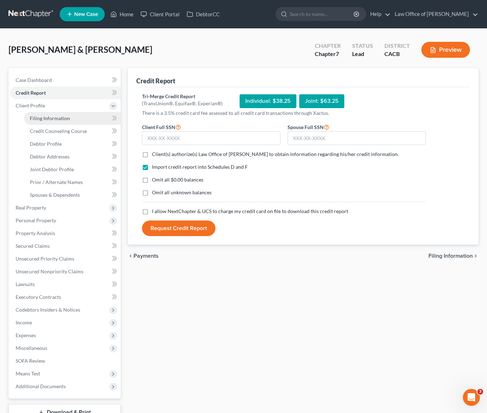
select select "0"
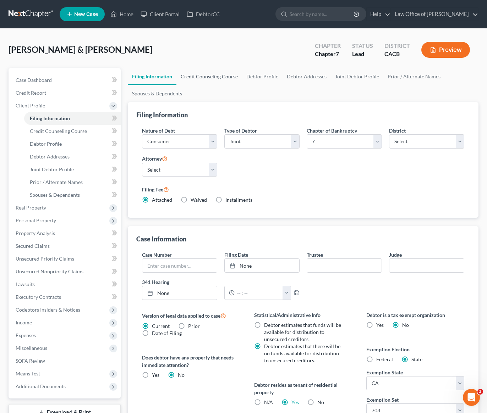
click at [222, 74] on link "Credit Counseling Course" at bounding box center [209, 76] width 66 height 17
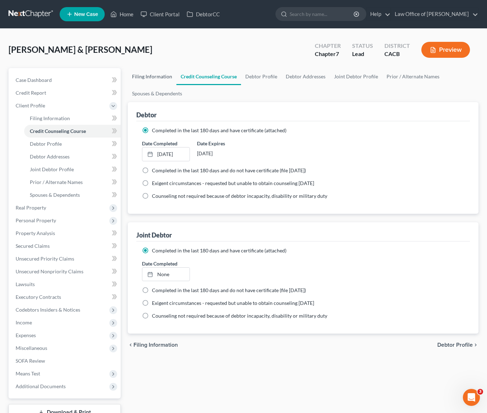
click at [157, 79] on link "Filing Information" at bounding box center [152, 76] width 49 height 17
select select "1"
select select "0"
select select "7"
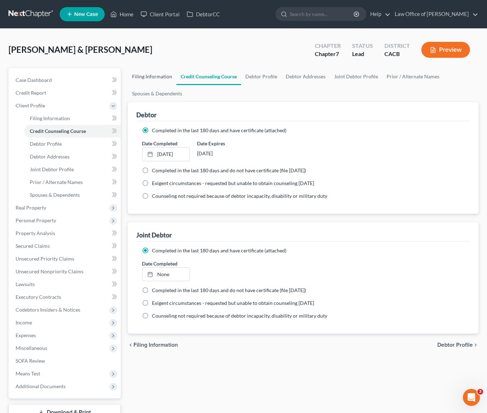
select select "0"
select select "4"
select select "0"
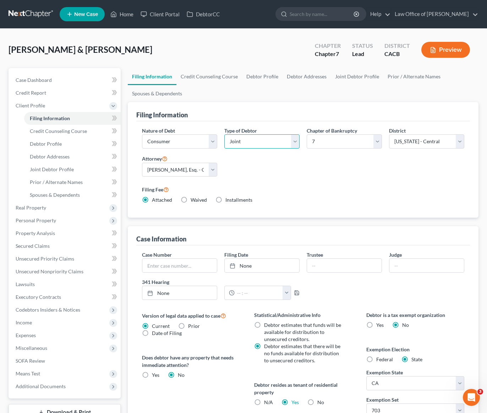
click at [259, 146] on select "Select Individual Joint" at bounding box center [261, 141] width 75 height 14
select select "0"
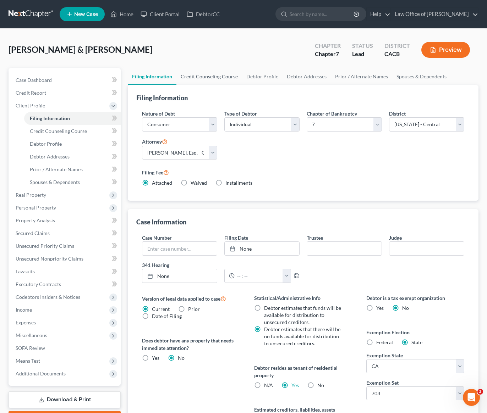
click at [205, 78] on link "Credit Counseling Course" at bounding box center [209, 76] width 66 height 17
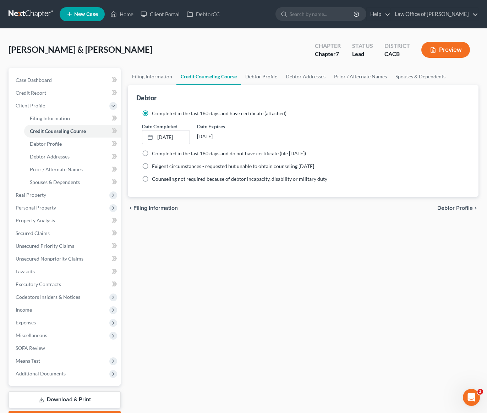
click at [257, 78] on link "Debtor Profile" at bounding box center [261, 76] width 40 height 17
select select "1"
select select "2"
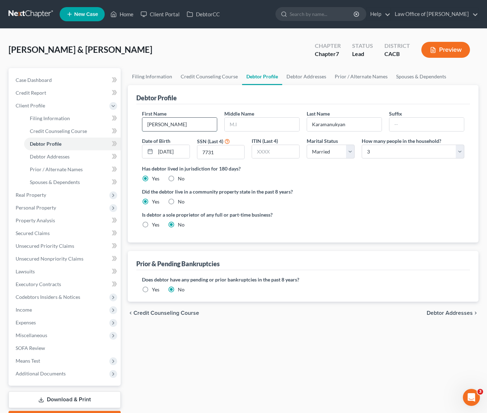
drag, startPoint x: 165, startPoint y: 126, endPoint x: 147, endPoint y: 125, distance: 18.1
click at [147, 125] on input "Hovik" at bounding box center [179, 124] width 74 height 13
type input "Elizabeth"
click at [272, 127] on input "text" at bounding box center [262, 124] width 74 height 13
type input "Katherine Ann Melik"
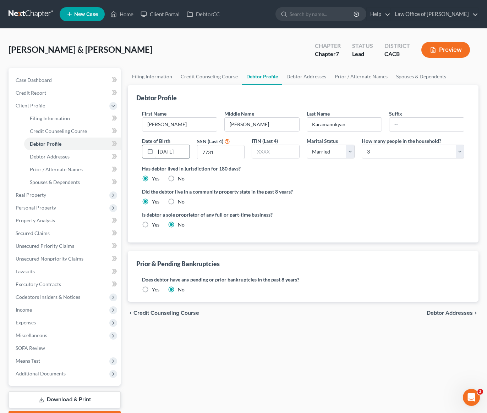
drag, startPoint x: 186, startPoint y: 152, endPoint x: 154, endPoint y: 155, distance: 32.4
click at [155, 155] on input "11/19/1980" at bounding box center [172, 151] width 34 height 13
type input "11/10/1988"
click at [398, 198] on div "Did the debtor live in a community property state in the past 8 years? Yes No" at bounding box center [303, 196] width 322 height 17
drag, startPoint x: 219, startPoint y: 152, endPoint x: 195, endPoint y: 152, distance: 24.5
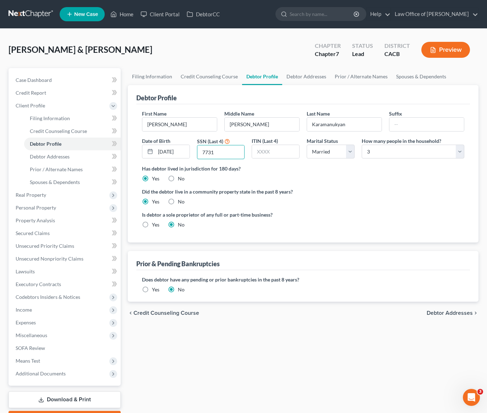
click at [195, 152] on div "SSN (Last 4) 7731" at bounding box center [220, 148] width 55 height 22
type input "9757"
click at [360, 177] on div "Has debtor lived in jurisdiction for 180 days? Yes No Debtor must reside in jur…" at bounding box center [303, 173] width 322 height 17
click at [383, 151] on select "Select 1 2 3 4 5 6 7 8 9 10 11 12 13 14 15 16 17 18 19 20" at bounding box center [412, 152] width 103 height 14
select select "1"
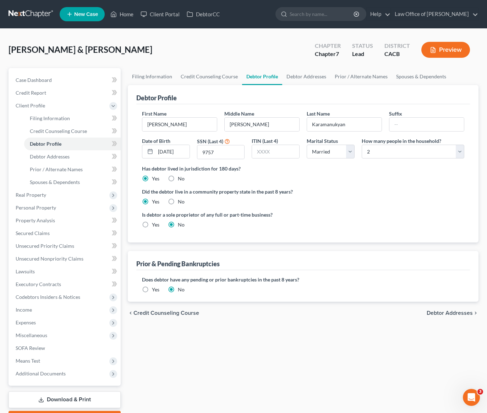
click at [360, 180] on div "Has debtor lived in jurisdiction for 180 days? Yes No Debtor must reside in jur…" at bounding box center [303, 173] width 322 height 17
click at [309, 76] on link "Debtor Addresses" at bounding box center [306, 76] width 48 height 17
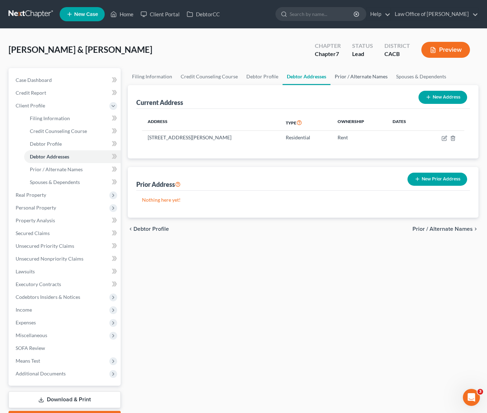
click at [375, 77] on link "Prior / Alternate Names" at bounding box center [360, 76] width 61 height 17
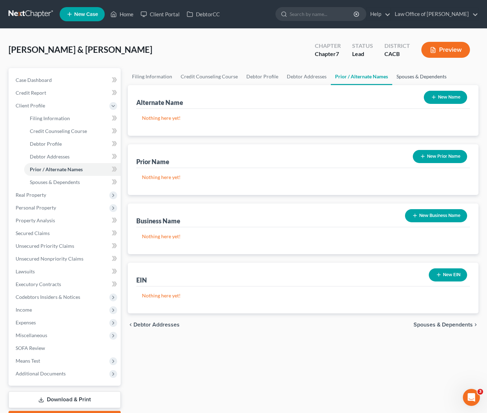
click at [422, 78] on link "Spouses & Dependents" at bounding box center [421, 76] width 59 height 17
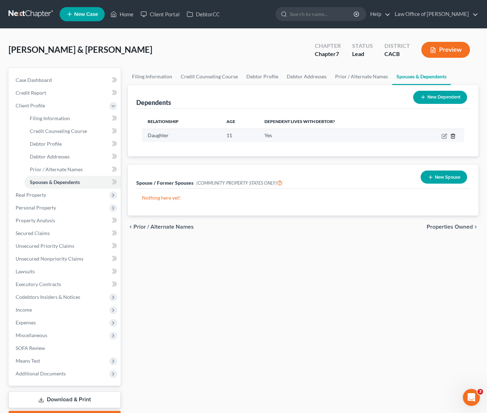
click at [454, 137] on icon "button" at bounding box center [453, 136] width 6 height 6
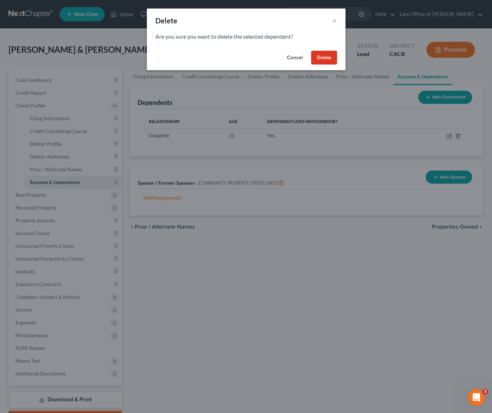
click at [329, 61] on button "Delete" at bounding box center [324, 58] width 26 height 14
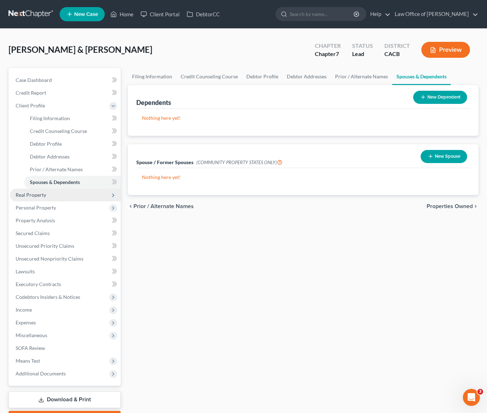
click at [29, 193] on span "Real Property" at bounding box center [31, 195] width 31 height 6
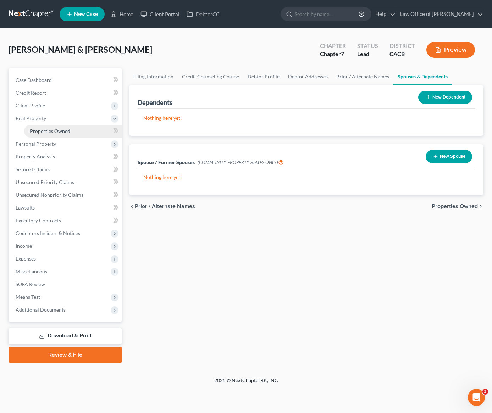
click at [53, 136] on link "Properties Owned" at bounding box center [73, 131] width 98 height 13
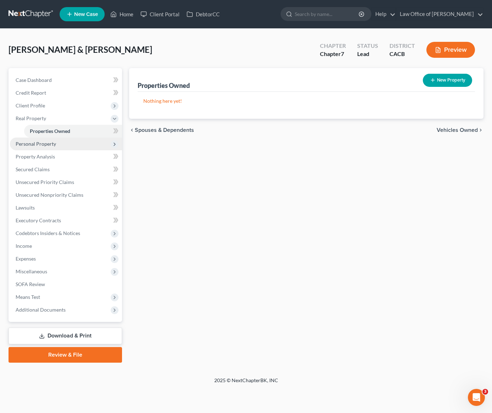
click at [42, 147] on span "Personal Property" at bounding box center [66, 144] width 112 height 13
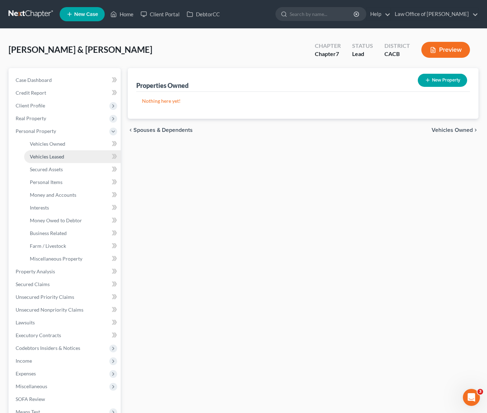
click at [52, 159] on span "Vehicles Leased" at bounding box center [47, 157] width 34 height 6
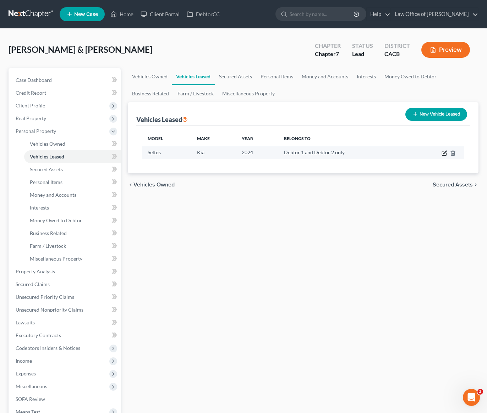
click at [442, 153] on icon "button" at bounding box center [444, 153] width 6 height 6
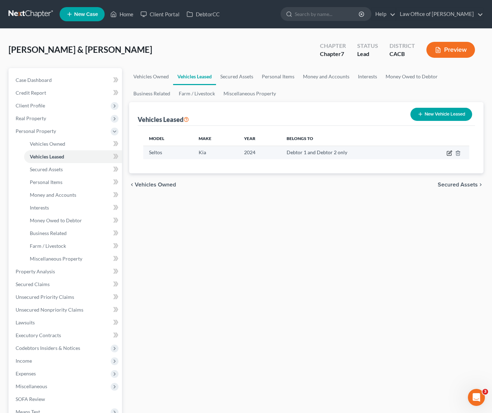
select select "0"
select select "2"
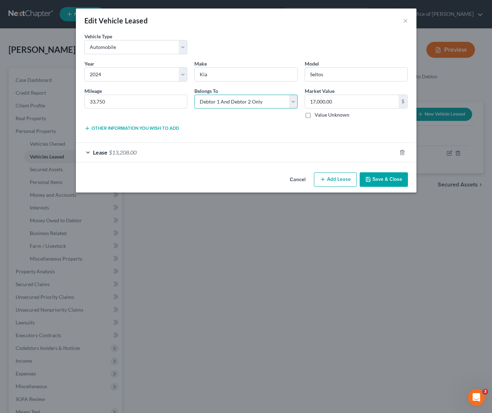
click at [263, 103] on select "Select Debtor 1 Only Debtor 2 Only Debtor 1 And Debtor 2 Only At Least One Of T…" at bounding box center [245, 102] width 103 height 14
select select "3"
click at [204, 128] on div "Lease Select" at bounding box center [246, 127] width 110 height 7
click at [190, 154] on div "Lease $13,208.00" at bounding box center [236, 152] width 321 height 19
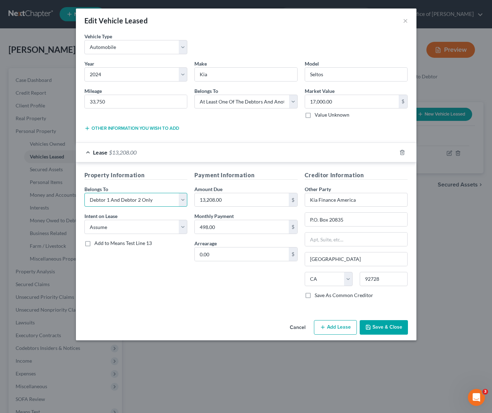
click at [121, 200] on select "Select Debtor 1 Only Debtor 2 Only Debtor 1 And Debtor 2 Only At Least One Of T…" at bounding box center [135, 200] width 103 height 14
select select "3"
click at [381, 325] on button "Save & Close" at bounding box center [384, 327] width 48 height 15
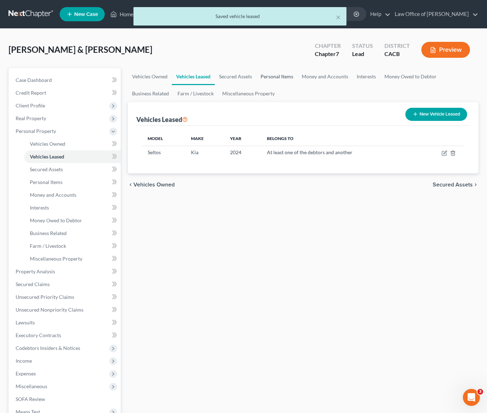
click at [276, 77] on link "Personal Items" at bounding box center [276, 76] width 41 height 17
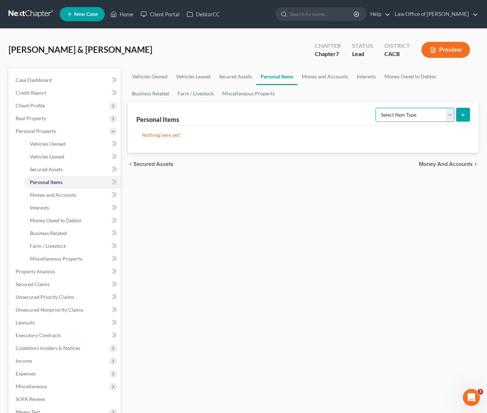
click at [399, 117] on select "Select Item Type Clothing Collectibles Of Value Electronics Firearms Household …" at bounding box center [414, 115] width 79 height 14
select select "clothing"
click at [468, 115] on button "submit" at bounding box center [463, 115] width 14 height 14
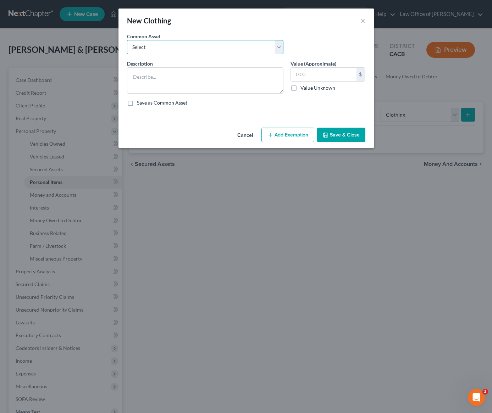
click at [233, 51] on select "Select Wardrobe and clothing" at bounding box center [205, 47] width 156 height 14
select select "0"
type textarea "Wardrobe and clothing"
type input "2,000.00"
click at [282, 135] on button "Add Exemption" at bounding box center [287, 135] width 53 height 15
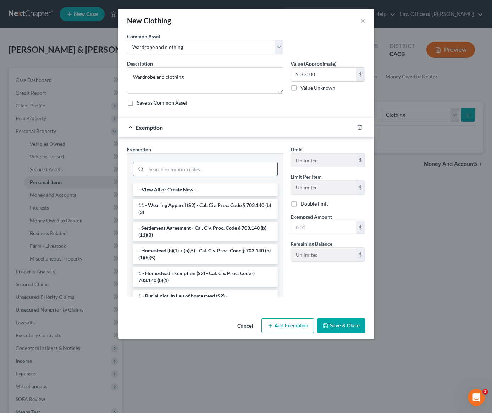
click at [196, 172] on input "search" at bounding box center [211, 168] width 131 height 13
click at [184, 205] on li "11 - Wearing Apparel (S2) - Cal. Civ. Proc. Code § 703.140 (b)(3)" at bounding box center [205, 209] width 145 height 20
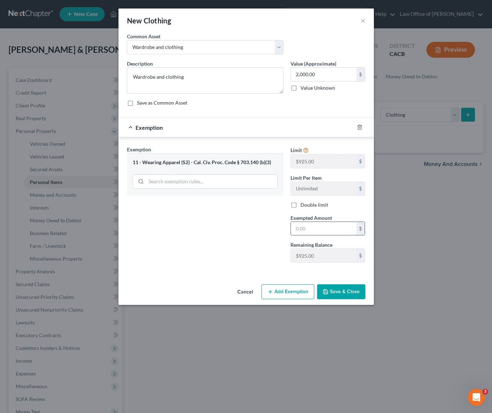
click at [315, 230] on input "text" at bounding box center [324, 228] width 66 height 13
type input "2,000"
click at [326, 292] on icon "button" at bounding box center [326, 292] width 6 height 6
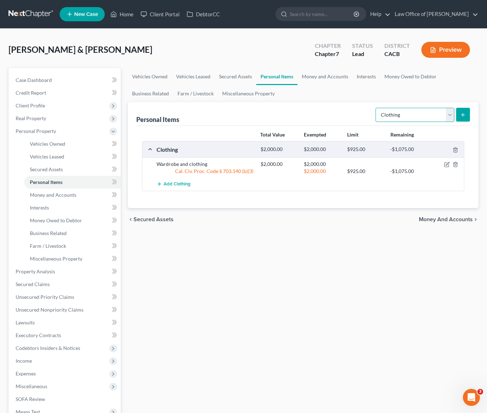
click at [402, 109] on select "Select Item Type Clothing Collectibles Of Value Electronics Firearms Household …" at bounding box center [414, 115] width 79 height 14
select select "electronics"
click at [464, 115] on line "submit" at bounding box center [462, 115] width 3 height 0
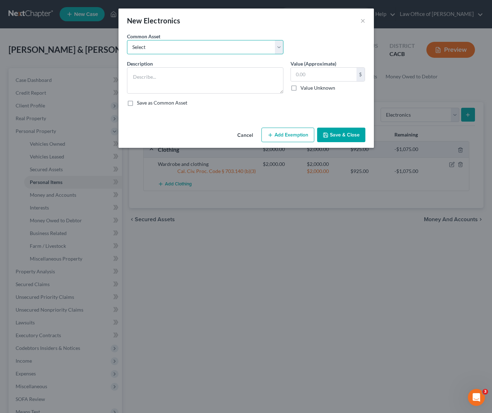
click at [249, 49] on select "Select General electronics, equipment and recreational personal property." at bounding box center [205, 47] width 156 height 14
select select "0"
type textarea "General electronics, equipment and recreational personal property."
type input "2,000.00"
click at [288, 133] on button "Add Exemption" at bounding box center [287, 135] width 53 height 15
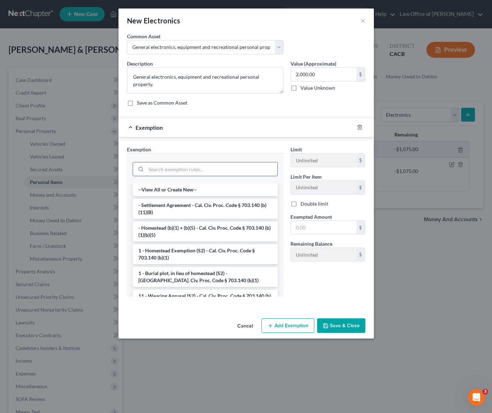
click at [189, 170] on input "search" at bounding box center [211, 168] width 131 height 13
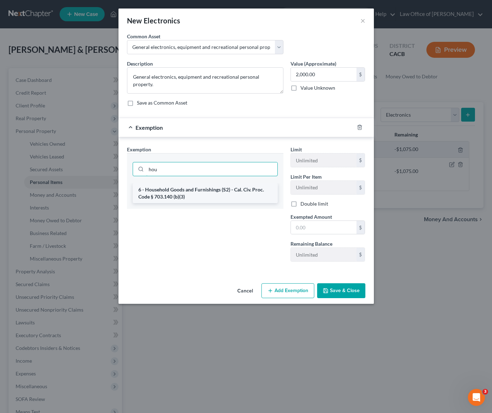
type input "hou"
click at [187, 197] on li "6 - Household Goods and Furnishings (S2) - Cal. Civ. Proc. Code § 703.140 (b)(3)" at bounding box center [205, 193] width 145 height 20
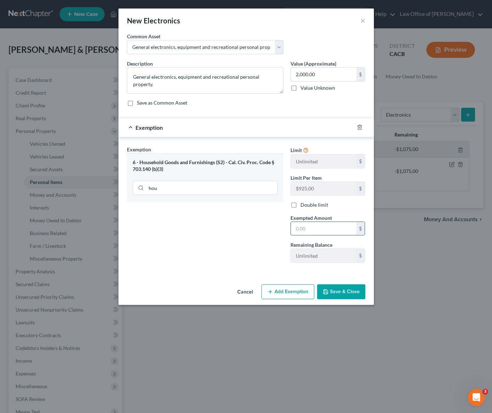
click at [319, 231] on input "text" at bounding box center [324, 228] width 66 height 13
type input "2,000"
click at [327, 289] on icon "button" at bounding box center [326, 292] width 6 height 6
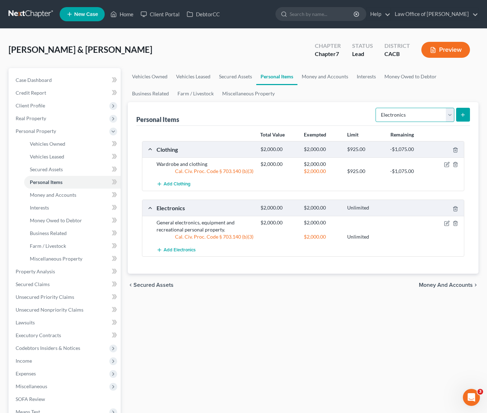
click at [402, 116] on select "Select Item Type Clothing Collectibles Of Value Electronics Firearms Household …" at bounding box center [414, 115] width 79 height 14
select select "household_goods"
click at [462, 114] on icon "submit" at bounding box center [463, 115] width 6 height 6
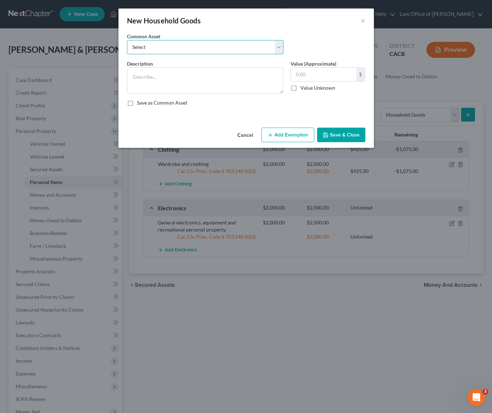
click at [253, 47] on select "Select Household Goods, Furnishings and Appliances." at bounding box center [205, 47] width 156 height 14
select select "0"
type textarea "Household Goods, Furnishings and Appliances."
type input "3,000.00"
click at [275, 137] on button "Add Exemption" at bounding box center [287, 135] width 53 height 15
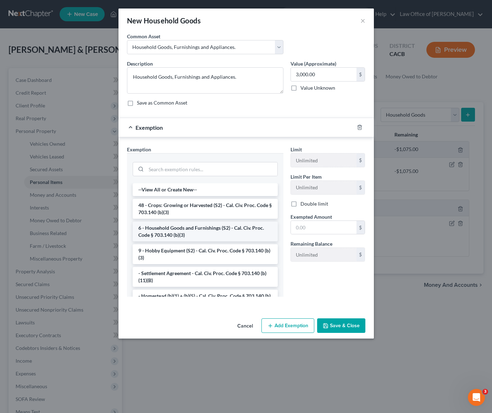
click at [186, 232] on li "6 - Household Goods and Furnishings (S2) - Cal. Civ. Proc. Code § 703.140 (b)(3)" at bounding box center [205, 232] width 145 height 20
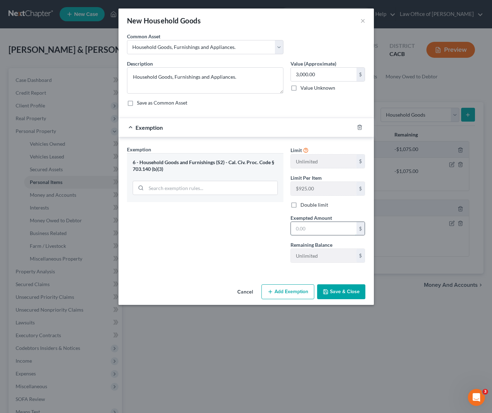
click at [325, 234] on input "text" at bounding box center [324, 228] width 66 height 13
type input "3,000"
click at [336, 299] on button "Save & Close" at bounding box center [341, 292] width 48 height 15
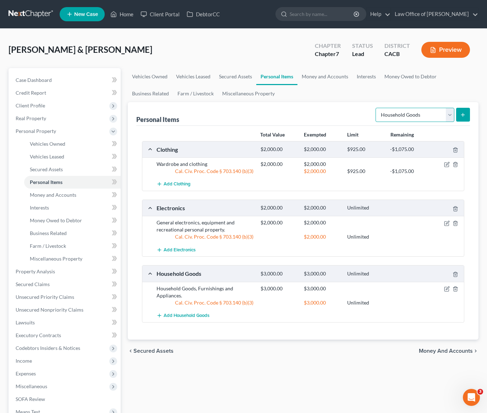
click at [405, 118] on select "Select Item Type Clothing Collectibles Of Value Electronics Firearms Household …" at bounding box center [414, 115] width 79 height 14
select select "jewelry"
click at [460, 116] on icon "submit" at bounding box center [463, 115] width 6 height 6
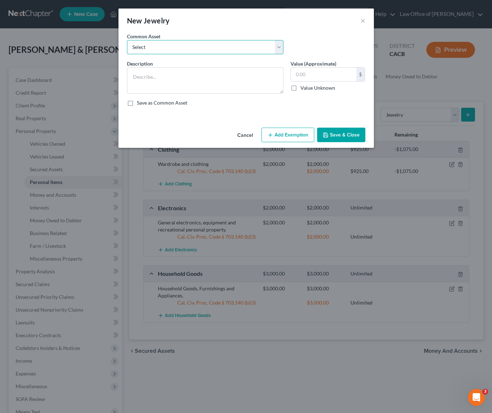
click at [234, 53] on select "Select Jewelry and personal valuable items (i.e. costume jewelry), includes non…" at bounding box center [205, 47] width 156 height 14
select select "0"
type textarea "Jewelry and personal valuable items (i.e. costume jewelry), includes non-debtor…"
type input "1,500.00"
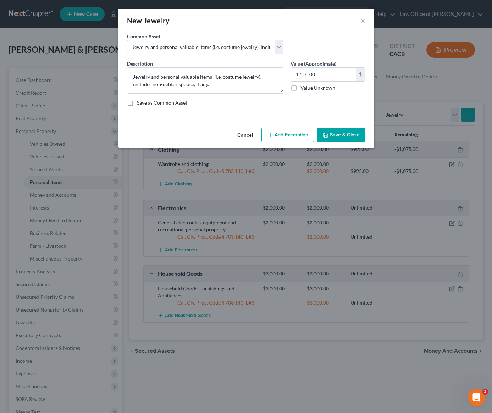
click at [291, 135] on button "Add Exemption" at bounding box center [287, 135] width 53 height 15
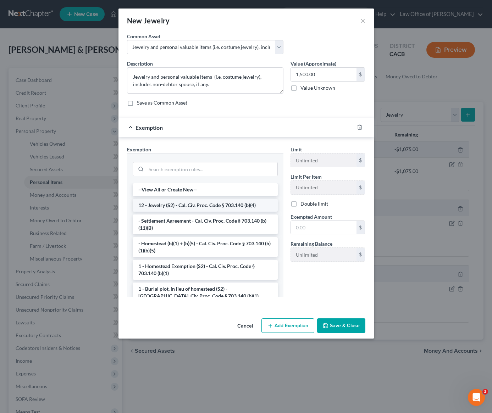
click at [156, 207] on li "12 - Jewelry (S2) - Cal. Civ. Proc. Code § 703.140 (b)(4)" at bounding box center [205, 205] width 145 height 13
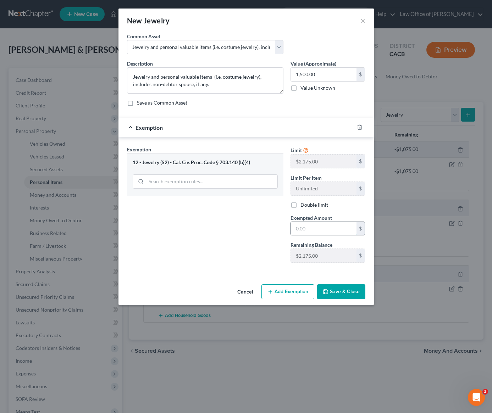
click at [314, 230] on input "text" at bounding box center [324, 228] width 66 height 13
type input "1,500"
click at [328, 286] on button "Save & Close" at bounding box center [341, 292] width 48 height 15
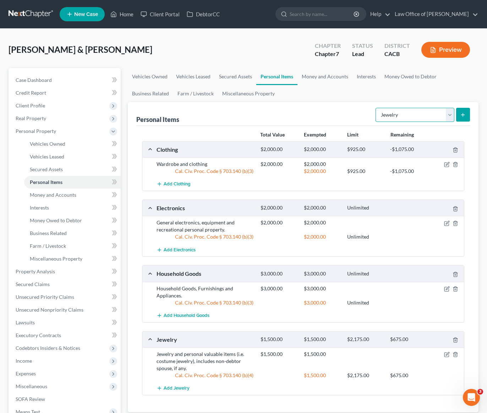
click at [400, 115] on select "Select Item Type Clothing Collectibles Of Value Electronics Firearms Household …" at bounding box center [414, 115] width 79 height 14
click at [325, 77] on link "Money and Accounts" at bounding box center [324, 76] width 55 height 17
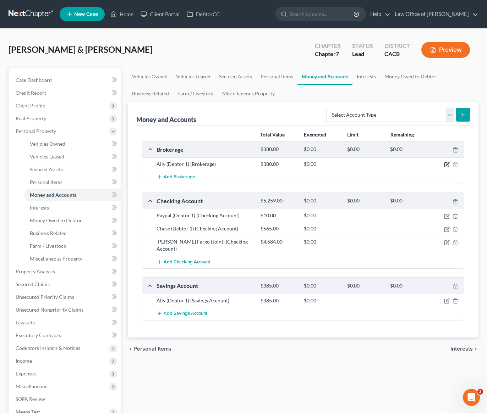
click at [445, 165] on icon "button" at bounding box center [447, 165] width 6 height 6
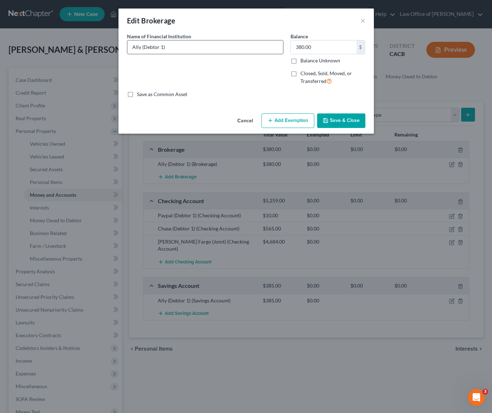
drag, startPoint x: 162, startPoint y: 48, endPoint x: 143, endPoint y: 49, distance: 18.8
click at [143, 49] on input "Ally (Debtor 1)" at bounding box center [205, 46] width 156 height 13
type input "Ally (Non-filing spouse)"
click at [337, 128] on button "Save & Close" at bounding box center [341, 121] width 48 height 15
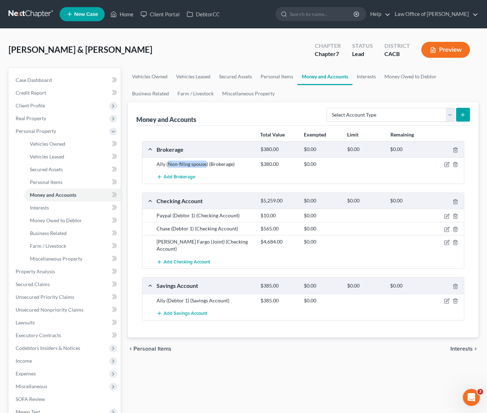
drag, startPoint x: 204, startPoint y: 164, endPoint x: 168, endPoint y: 165, distance: 36.5
click at [168, 165] on div "Ally (Non-filing spouse) (Brokerage)" at bounding box center [205, 164] width 104 height 7
copy div "Non-filing spouse"
click at [446, 217] on icon "button" at bounding box center [447, 217] width 6 height 6
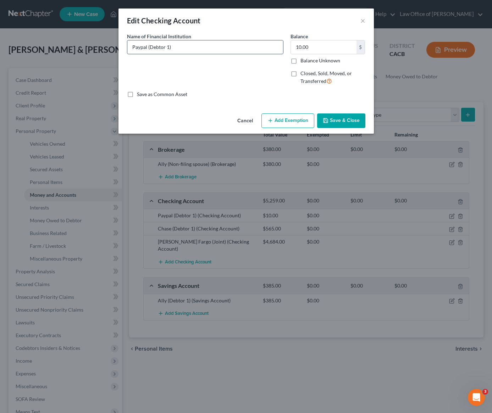
drag, startPoint x: 169, startPoint y: 48, endPoint x: 149, endPoint y: 49, distance: 20.2
click at [149, 49] on input "Paypal (Debtor 1)" at bounding box center [205, 46] width 156 height 13
paste input "Non-filing spouse"
type input "Paypal (Non-filing spouse)"
click at [295, 120] on button "Add Exemption" at bounding box center [287, 121] width 53 height 15
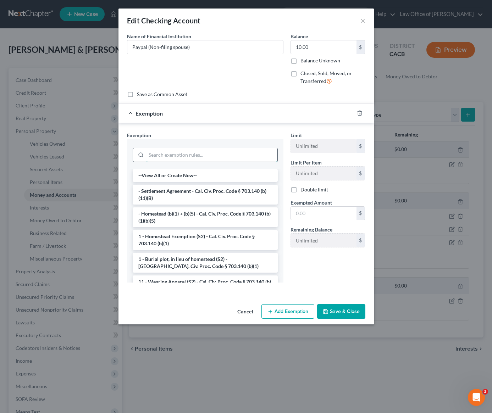
click at [202, 154] on input "search" at bounding box center [211, 154] width 131 height 13
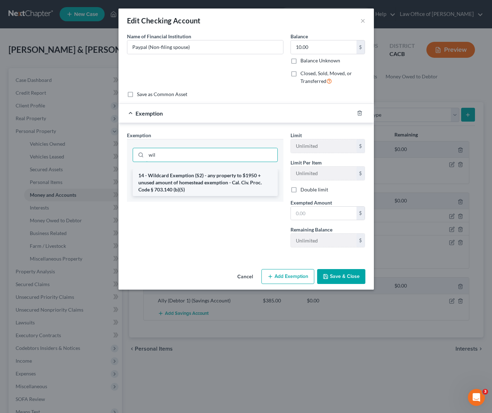
type input "wil"
click at [209, 180] on li "14 - Wildcard Exemption (S2) - any property to $1950 + unused amount of homeste…" at bounding box center [205, 182] width 145 height 27
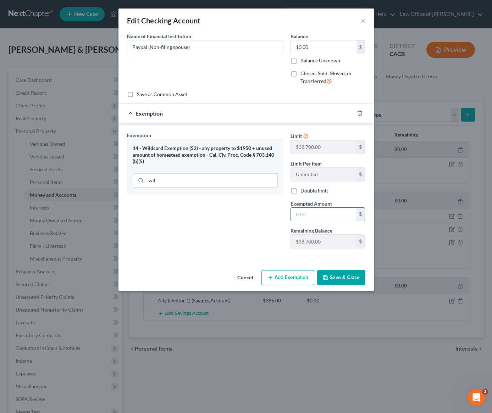
click at [305, 216] on input "text" at bounding box center [324, 214] width 66 height 13
type input "10"
click at [248, 239] on div "Exemption Set must be selected for CA. Exemption * 14 - Wildcard Exemption (S2)…" at bounding box center [205, 193] width 164 height 123
click at [343, 279] on button "Save & Close" at bounding box center [341, 277] width 48 height 15
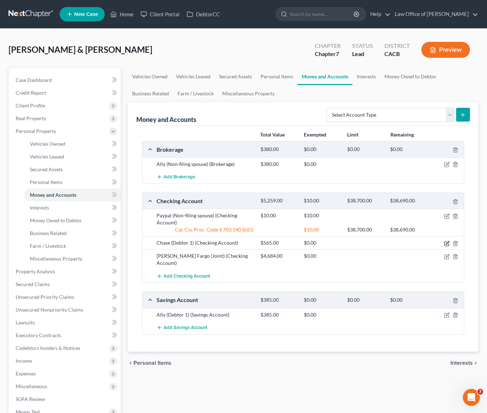
click at [447, 244] on icon "button" at bounding box center [447, 242] width 3 height 3
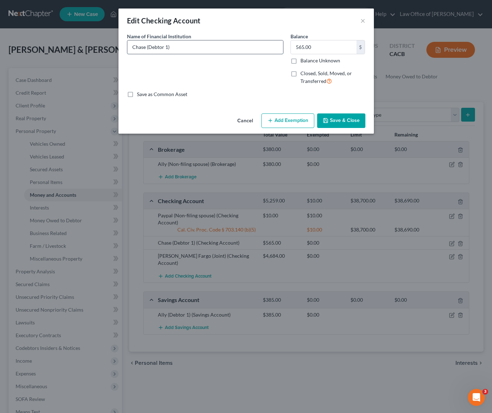
drag, startPoint x: 168, startPoint y: 48, endPoint x: 149, endPoint y: 48, distance: 18.4
click at [149, 48] on input "Chase (Debtor 1)" at bounding box center [205, 46] width 156 height 13
paste input "Non-filing spouse"
type input "Chase (Non-filing spouse)"
click at [282, 124] on button "Add Exemption" at bounding box center [287, 121] width 53 height 15
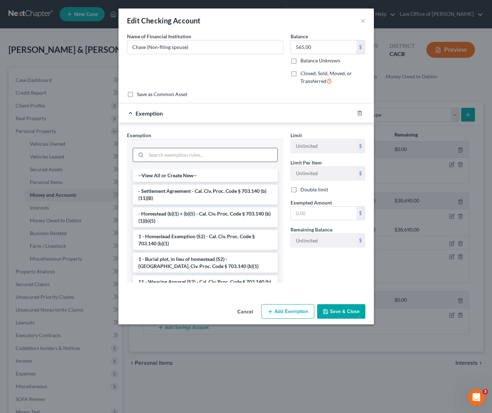
click at [187, 156] on input "search" at bounding box center [211, 154] width 131 height 13
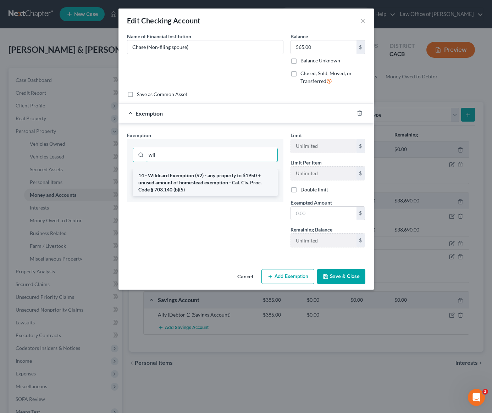
type input "wil"
click at [201, 179] on li "14 - Wildcard Exemption (S2) - any property to $1950 + unused amount of homeste…" at bounding box center [205, 182] width 145 height 27
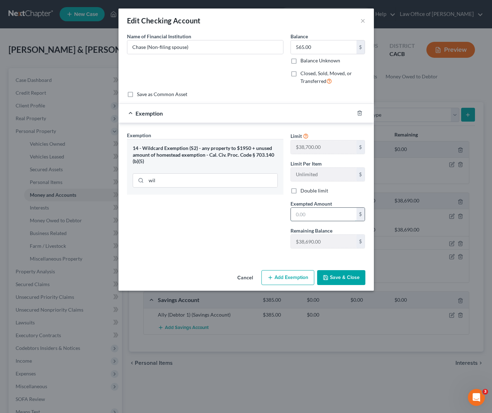
click at [319, 219] on input "text" at bounding box center [324, 214] width 66 height 13
type input "6"
type input "565"
click at [343, 275] on button "Save & Close" at bounding box center [341, 277] width 48 height 15
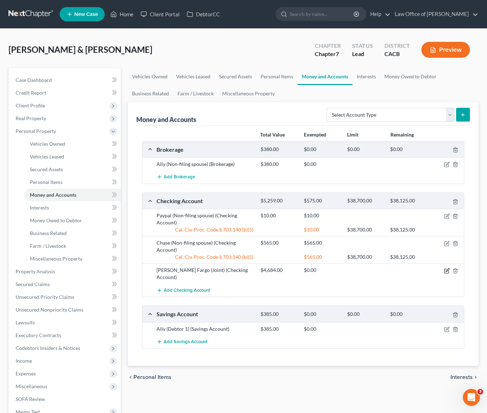
click at [447, 271] on icon "button" at bounding box center [447, 271] width 6 height 6
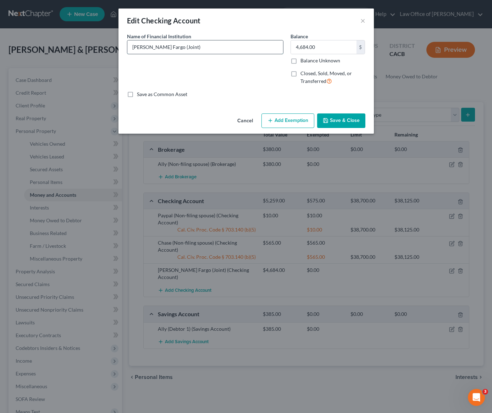
click at [171, 47] on input "Wells Fargo (Joint)" at bounding box center [205, 46] width 156 height 13
type input "Wells Fargo (Joint w/ non filing spouse)"
click at [298, 121] on button "Add Exemption" at bounding box center [287, 121] width 53 height 15
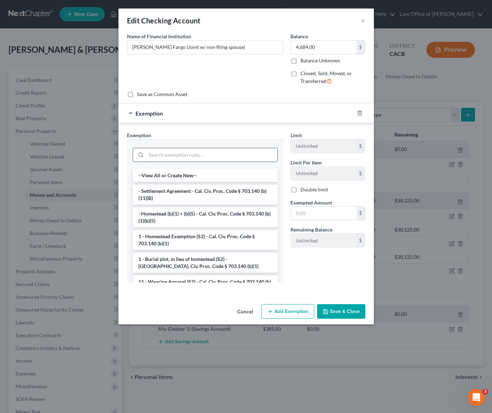
click at [183, 152] on input "search" at bounding box center [211, 154] width 131 height 13
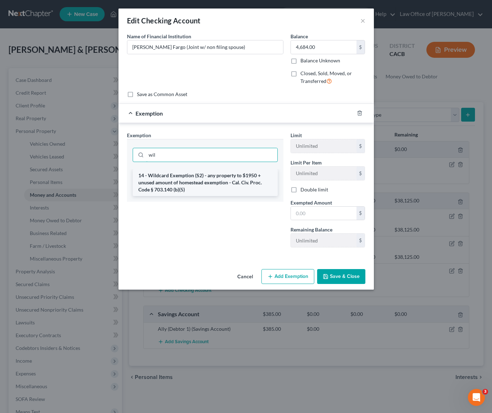
type input "wil"
click at [172, 187] on li "14 - Wildcard Exemption (S2) - any property to $1950 + unused amount of homeste…" at bounding box center [205, 182] width 145 height 27
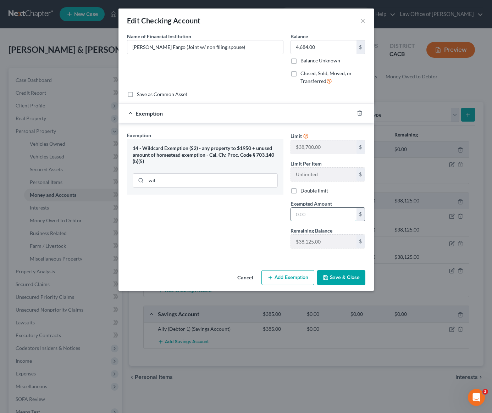
click at [326, 214] on input "text" at bounding box center [324, 214] width 66 height 13
type input "4,684"
click at [344, 279] on button "Save & Close" at bounding box center [341, 277] width 48 height 15
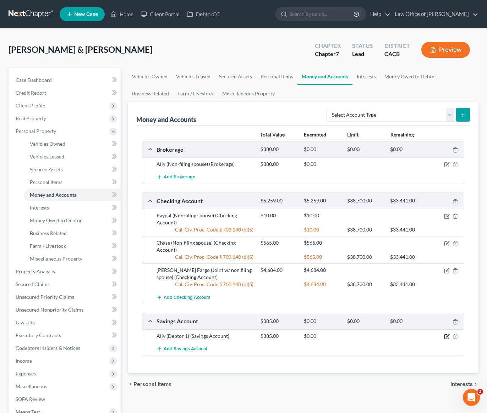
click at [446, 337] on icon "button" at bounding box center [447, 337] width 6 height 6
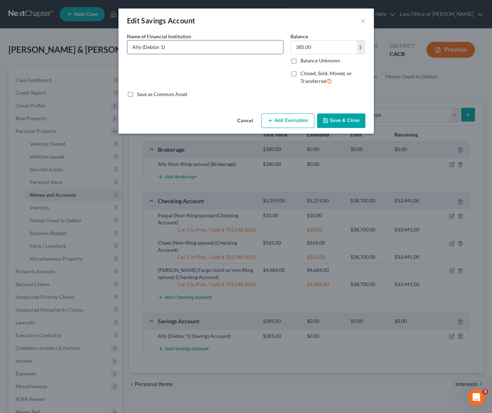
drag, startPoint x: 162, startPoint y: 48, endPoint x: 144, endPoint y: 46, distance: 18.5
click at [144, 46] on input "Ally (Debtor 1)" at bounding box center [205, 46] width 156 height 13
paste input "Non-filing spouse"
type input "Ally (Non-filing spouse)"
click at [276, 125] on button "Add Exemption" at bounding box center [287, 121] width 53 height 15
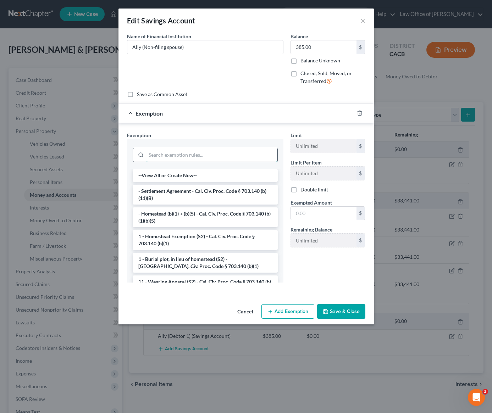
click at [174, 159] on input "search" at bounding box center [211, 154] width 131 height 13
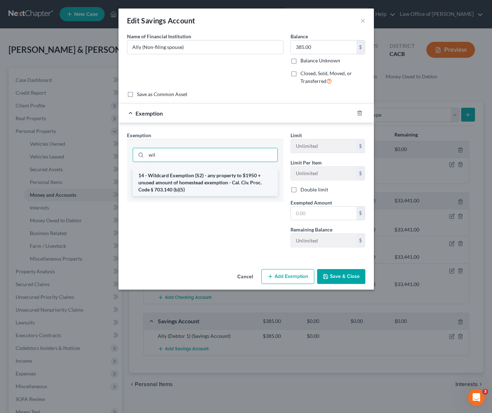
type input "wil"
click at [185, 183] on li "14 - Wildcard Exemption (S2) - any property to $1950 + unused amount of homeste…" at bounding box center [205, 182] width 145 height 27
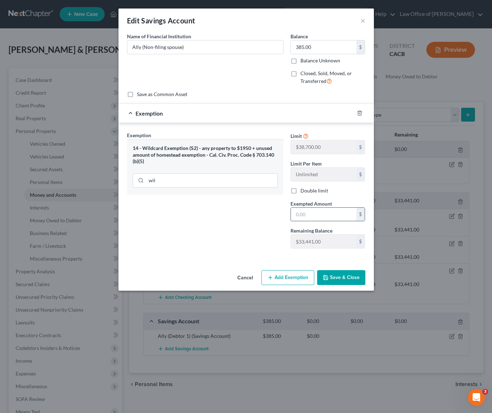
click at [309, 218] on input "text" at bounding box center [324, 214] width 66 height 13
type input "385"
click at [338, 276] on button "Save & Close" at bounding box center [341, 277] width 48 height 15
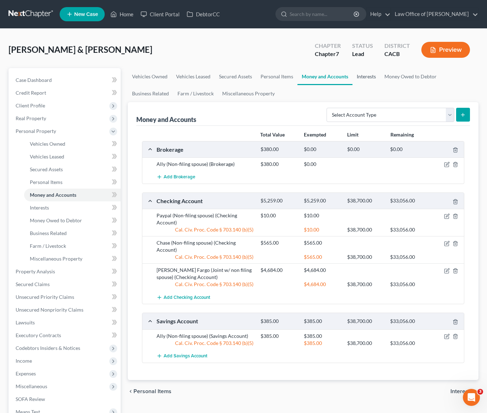
click at [371, 75] on link "Interests" at bounding box center [366, 76] width 28 height 17
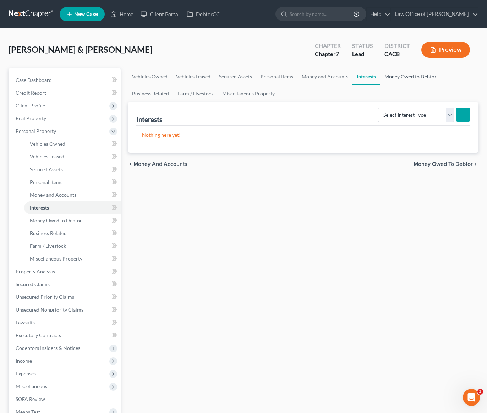
click at [391, 78] on link "Money Owed to Debtor" at bounding box center [410, 76] width 61 height 17
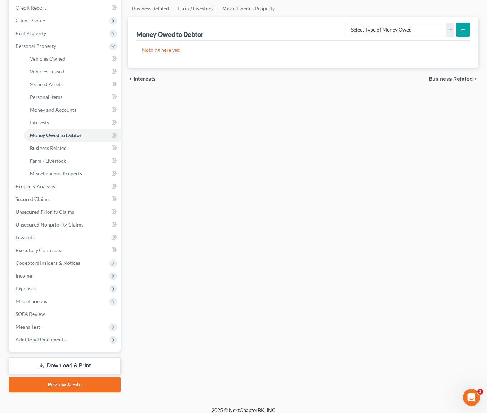
scroll to position [90, 0]
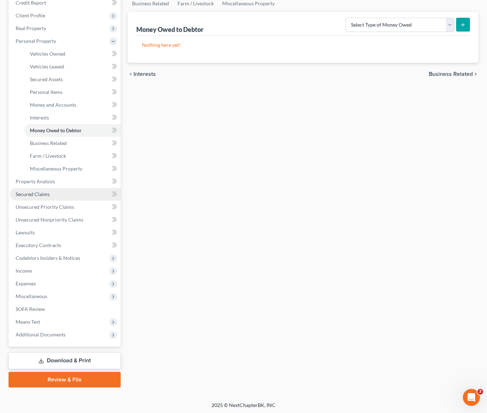
click at [35, 196] on span "Secured Claims" at bounding box center [33, 194] width 34 height 6
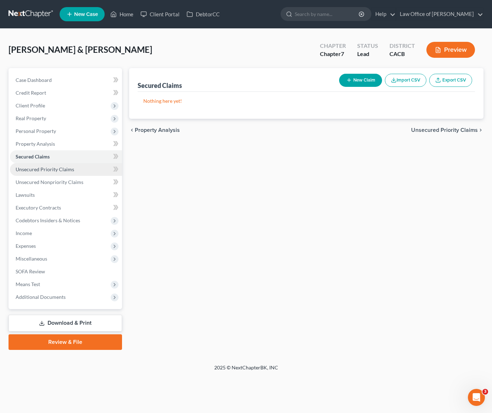
click at [42, 174] on link "Unsecured Priority Claims" at bounding box center [66, 169] width 112 height 13
click at [43, 183] on span "Unsecured Nonpriority Claims" at bounding box center [50, 182] width 68 height 6
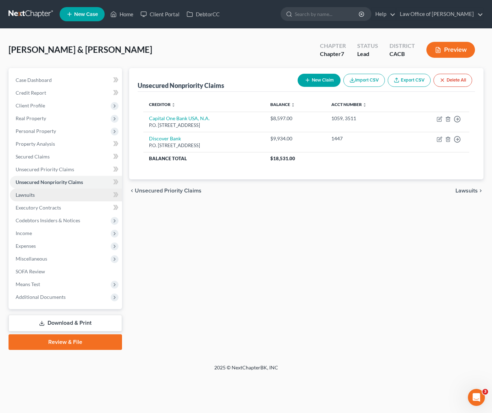
click at [23, 198] on span "Lawsuits" at bounding box center [25, 195] width 19 height 6
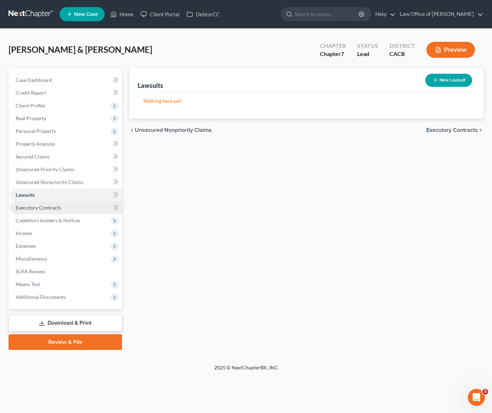
click at [29, 210] on span "Executory Contracts" at bounding box center [38, 208] width 45 height 6
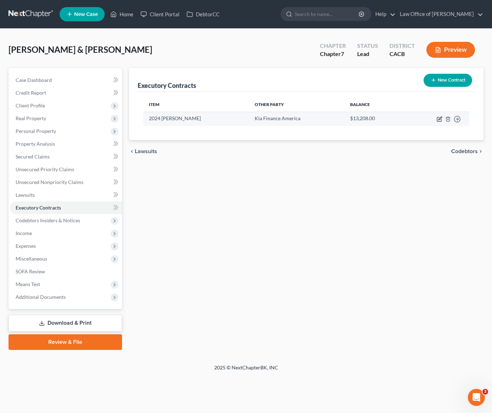
click at [437, 119] on icon "button" at bounding box center [440, 119] width 6 height 6
select select "3"
select select "4"
select select "3"
select select "1"
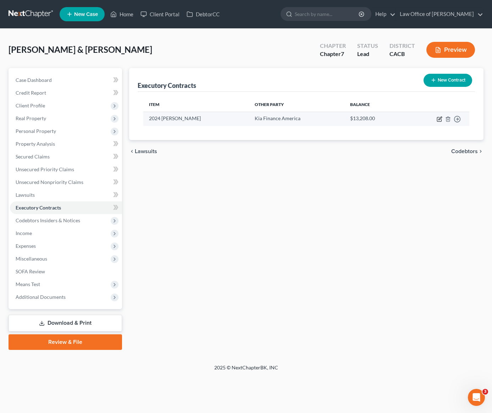
select select "0"
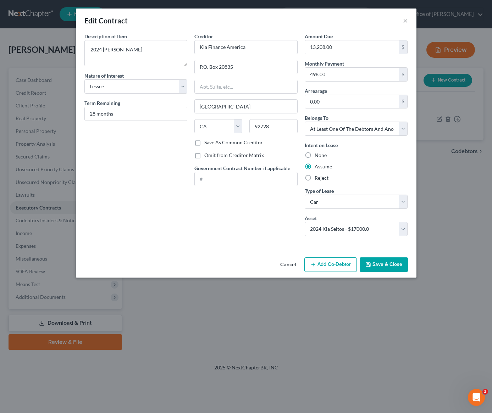
click at [383, 265] on button "Save & Close" at bounding box center [384, 265] width 48 height 15
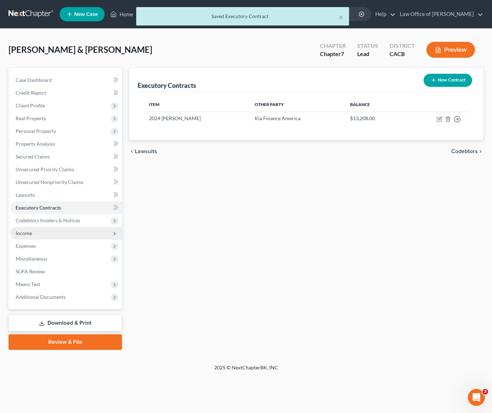
click at [29, 234] on span "Income" at bounding box center [24, 233] width 16 height 6
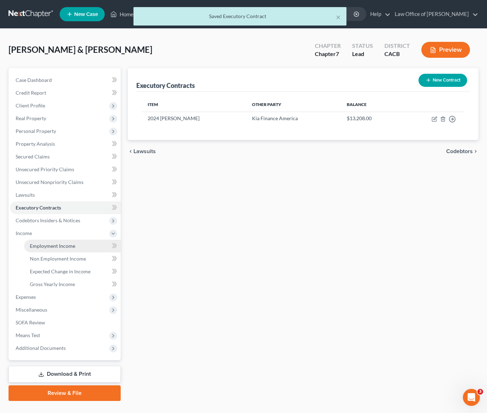
click at [45, 249] on link "Employment Income" at bounding box center [72, 246] width 96 height 13
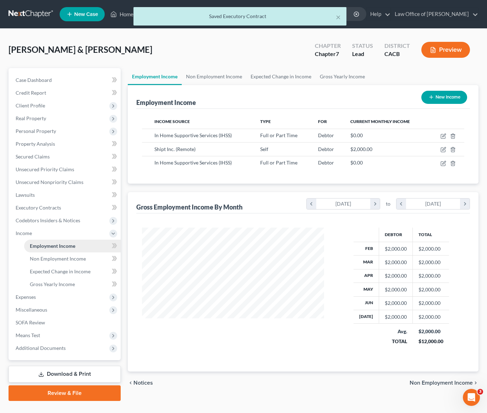
scroll to position [127, 196]
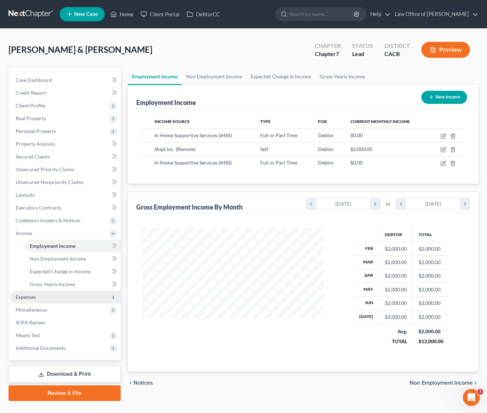
click at [29, 296] on span "Expenses" at bounding box center [26, 297] width 20 height 6
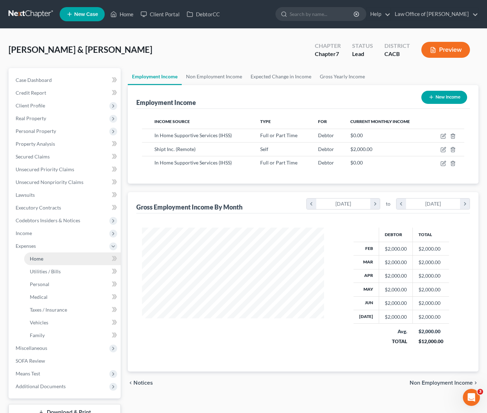
click at [35, 253] on link "Home" at bounding box center [72, 259] width 96 height 13
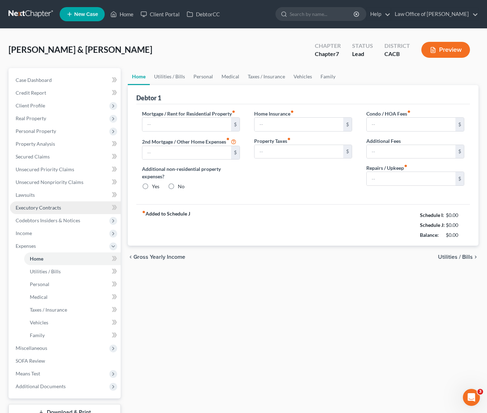
type input "1,503.00"
type input "0.00"
radio input "true"
type input "0.00"
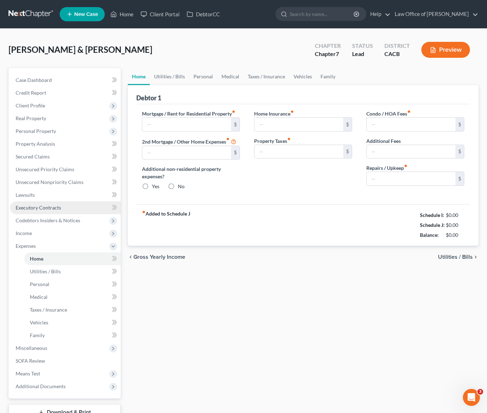
type input "0.00"
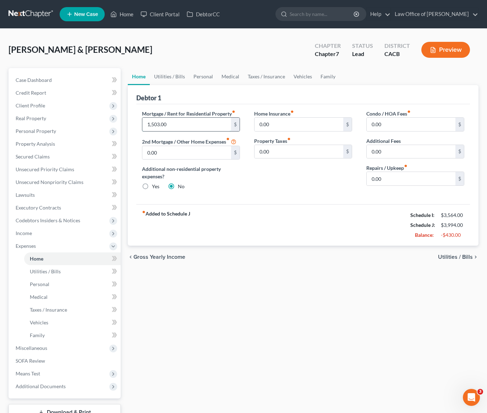
drag, startPoint x: 170, startPoint y: 124, endPoint x: 174, endPoint y: 126, distance: 4.3
click at [174, 126] on input "1,503.00" at bounding box center [186, 124] width 89 height 13
type input "0.00"
click at [169, 77] on link "Utilities / Bills" at bounding box center [169, 76] width 39 height 17
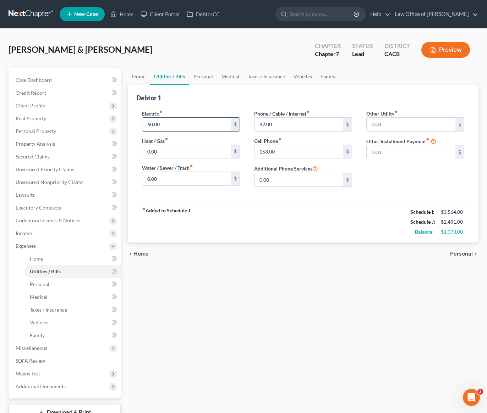
click at [171, 123] on input "60.00" at bounding box center [186, 124] width 89 height 13
type input "0.00"
click at [221, 211] on div "fiber_manual_record Added to Schedule J Schedule I: $3,564.00 Schedule J: $2,43…" at bounding box center [302, 222] width 333 height 42
click at [203, 78] on link "Personal" at bounding box center [203, 76] width 28 height 17
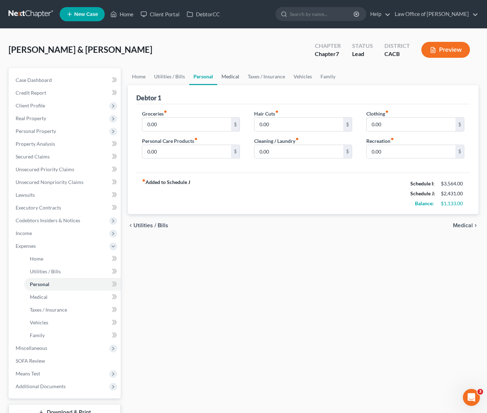
click at [228, 75] on link "Medical" at bounding box center [230, 76] width 26 height 17
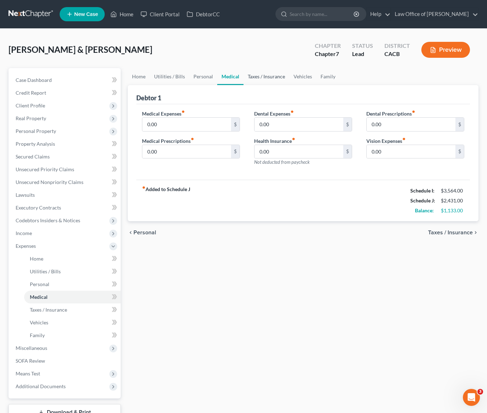
click at [257, 76] on link "Taxes / Insurance" at bounding box center [266, 76] width 46 height 17
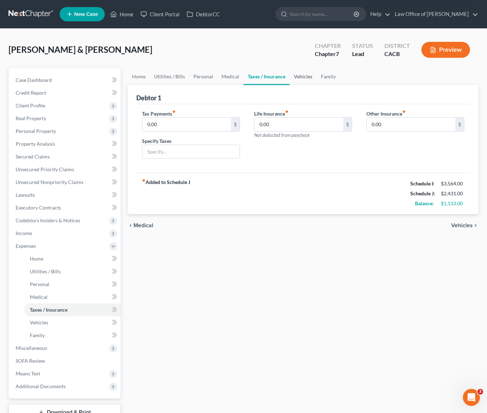
click at [300, 74] on link "Vehicles" at bounding box center [302, 76] width 27 height 17
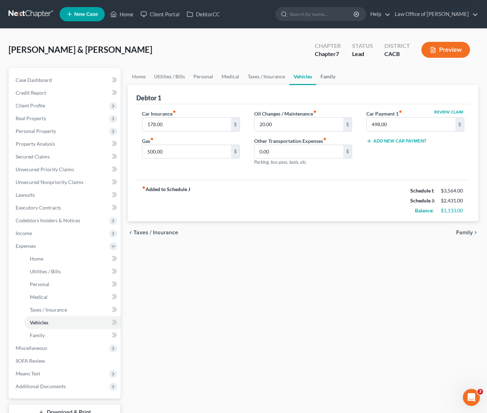
click at [328, 76] on link "Family" at bounding box center [327, 76] width 23 height 17
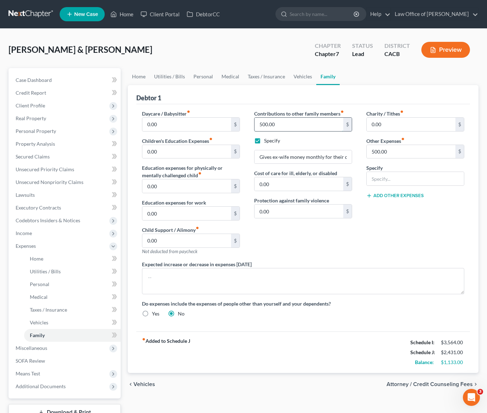
drag, startPoint x: 290, startPoint y: 127, endPoint x: 311, endPoint y: 123, distance: 21.9
click at [313, 123] on input "500.00" at bounding box center [298, 124] width 89 height 13
click at [264, 140] on label "Specify" at bounding box center [272, 140] width 16 height 7
click at [267, 140] on input "Specify" at bounding box center [269, 139] width 5 height 5
checkbox input "false"
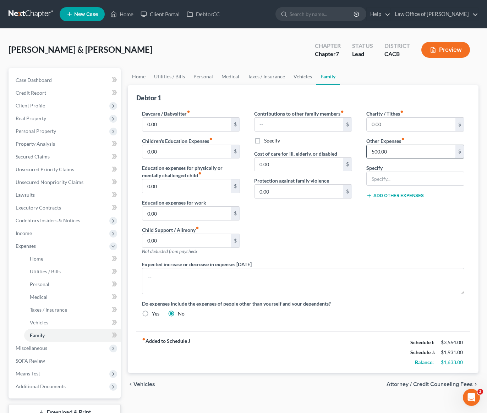
drag, startPoint x: 381, startPoint y: 151, endPoint x: 403, endPoint y: 151, distance: 21.3
click at [403, 151] on input "500.00" at bounding box center [410, 151] width 89 height 13
click at [345, 218] on div "Contributions to other family members fiber_manual_record $ Specify Cost of car…" at bounding box center [303, 185] width 112 height 151
click at [139, 76] on link "Home" at bounding box center [139, 76] width 22 height 17
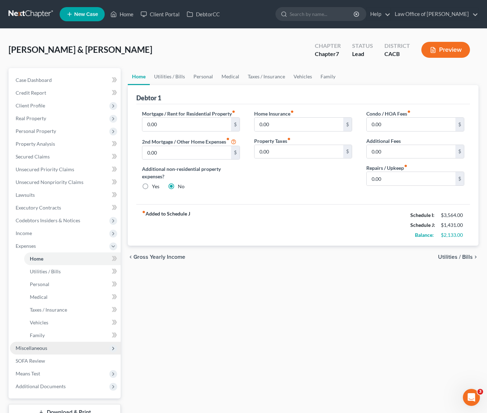
click at [26, 348] on span "Miscellaneous" at bounding box center [32, 348] width 32 height 6
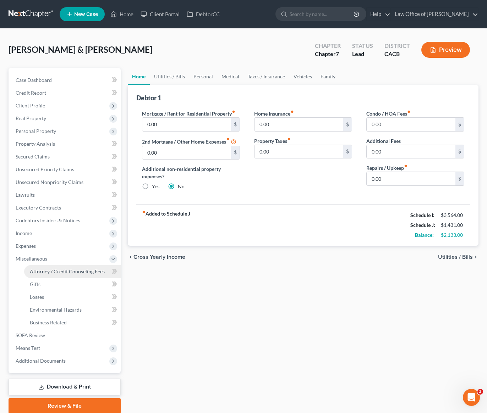
click at [61, 275] on link "Attorney / Credit Counseling Fees" at bounding box center [72, 271] width 96 height 13
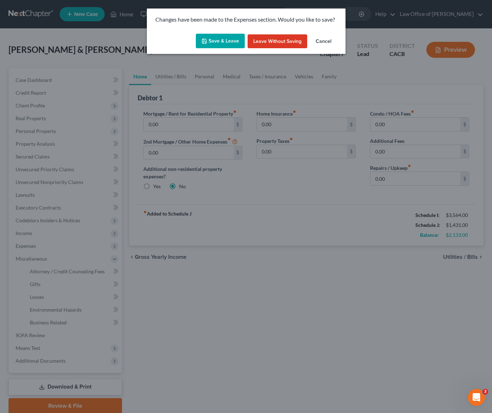
click at [228, 39] on button "Save & Leave" at bounding box center [220, 41] width 49 height 15
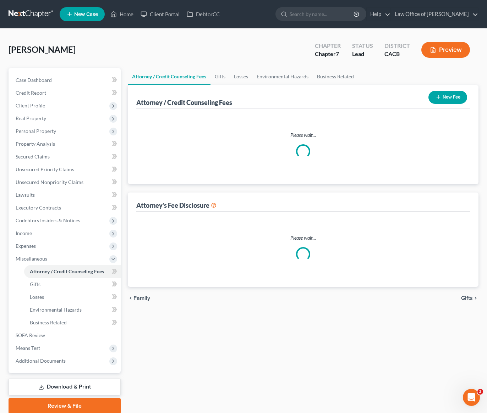
select select "0"
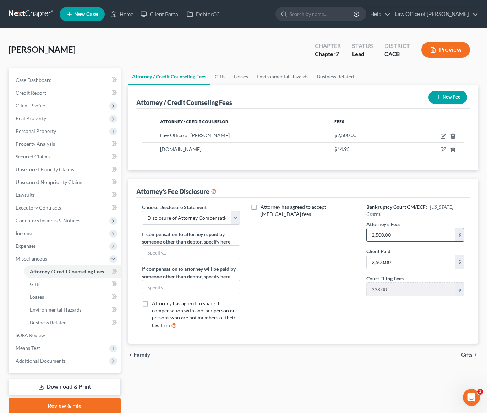
click at [399, 237] on input "2,500.00" at bounding box center [410, 234] width 89 height 13
click at [411, 260] on input "2,500.00" at bounding box center [410, 261] width 89 height 13
click at [399, 234] on input "200" at bounding box center [410, 234] width 89 height 13
type input "0"
type input "2,000"
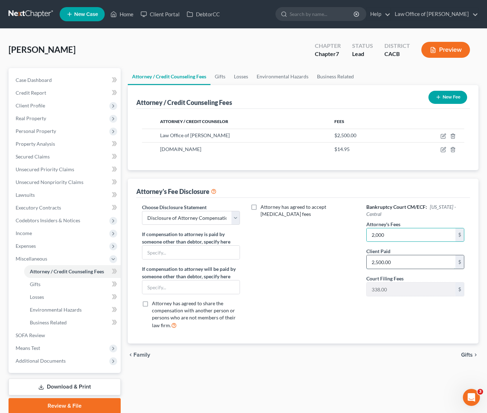
click at [405, 256] on input "2,500.00" at bounding box center [410, 261] width 89 height 13
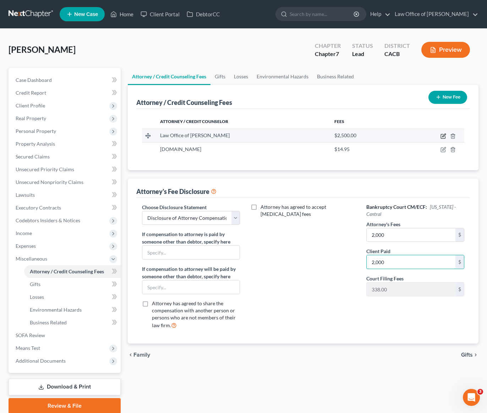
type input "2,000"
click at [444, 137] on icon "button" at bounding box center [443, 136] width 6 height 6
select select "4"
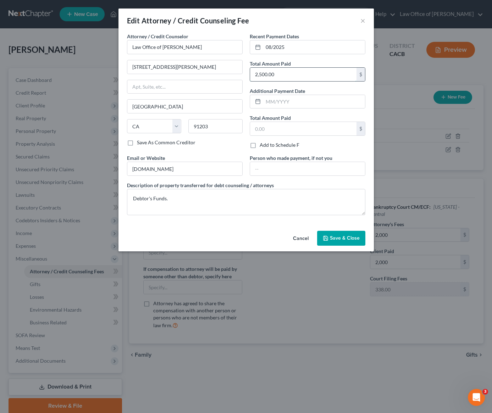
drag, startPoint x: 281, startPoint y: 74, endPoint x: 289, endPoint y: 73, distance: 7.6
click at [289, 73] on input "2,500.00" at bounding box center [303, 74] width 106 height 13
type input "2,000"
click at [343, 240] on span "Save & Close" at bounding box center [345, 238] width 30 height 6
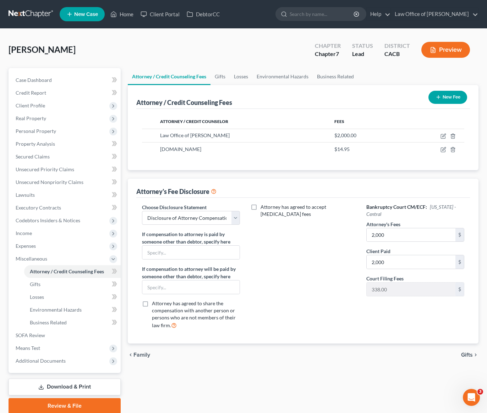
click at [341, 321] on div "Attorney has agreed to accept retainer fees" at bounding box center [303, 270] width 112 height 132
click at [29, 248] on span "Expenses" at bounding box center [26, 246] width 20 height 6
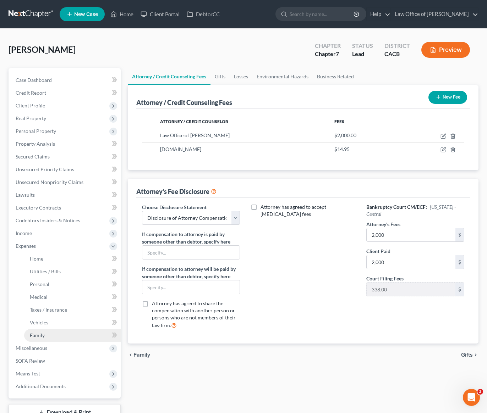
click at [39, 337] on span "Family" at bounding box center [37, 335] width 15 height 6
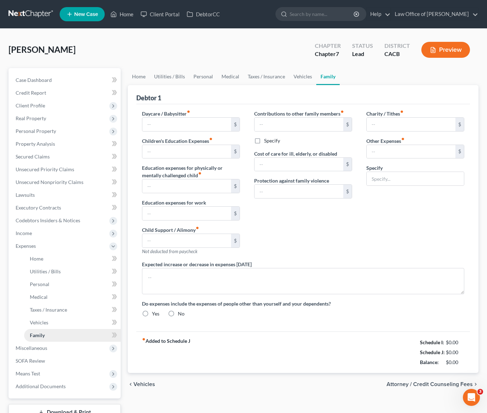
type input "0.00"
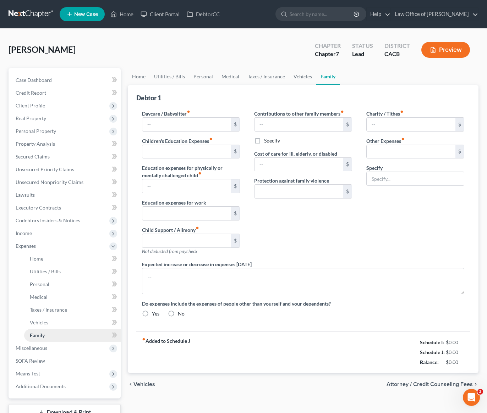
type input "0.00"
radio input "true"
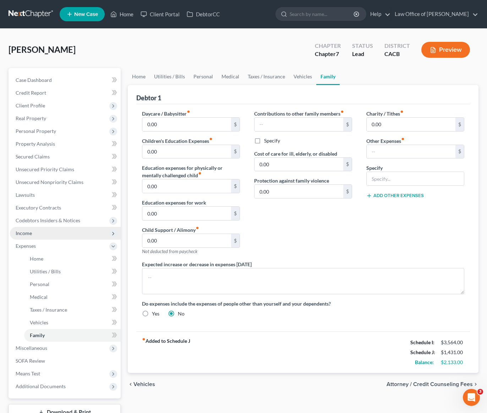
click at [24, 236] on span "Income" at bounding box center [24, 233] width 16 height 6
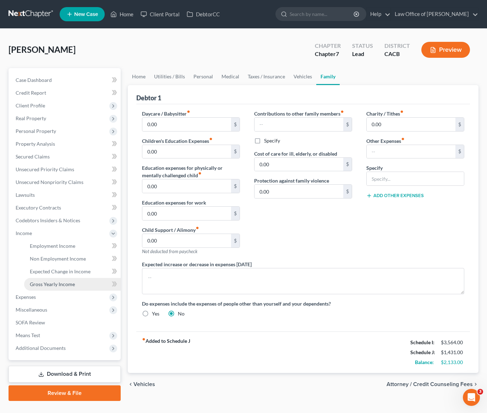
click at [49, 288] on link "Gross Yearly Income" at bounding box center [72, 284] width 96 height 13
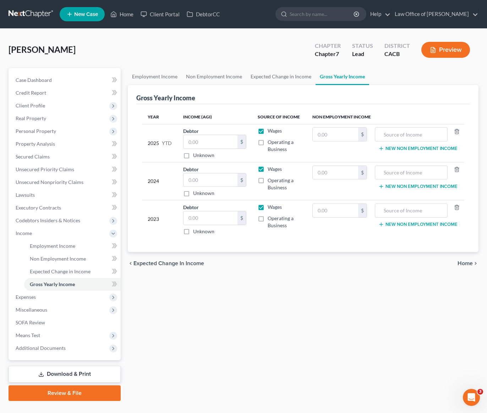
click at [229, 296] on div "Employment Income Non Employment Income Expected Change in Income Gross Yearly …" at bounding box center [303, 234] width 358 height 333
click at [49, 182] on span "Unsecured Nonpriority Claims" at bounding box center [50, 182] width 68 height 6
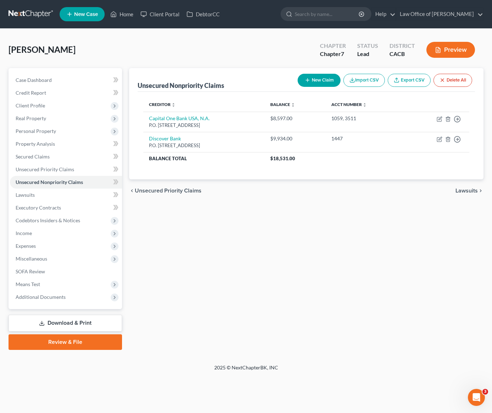
click at [249, 255] on div "Unsecured Nonpriority Claims New Claim Import CSV Export CSV Delete All Credito…" at bounding box center [306, 209] width 361 height 282
click at [197, 242] on div "Unsecured Nonpriority Claims New Claim Import CSV Export CSV Delete All Credito…" at bounding box center [306, 209] width 361 height 282
click at [236, 247] on div "Unsecured Nonpriority Claims New Claim Import CSV Export CSV Delete All Credito…" at bounding box center [306, 209] width 361 height 282
click at [25, 235] on span "Income" at bounding box center [24, 233] width 16 height 6
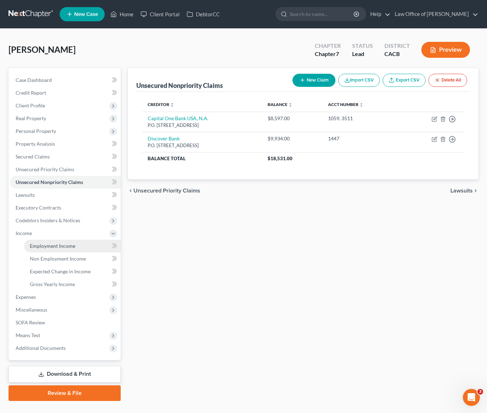
click at [39, 248] on span "Employment Income" at bounding box center [52, 246] width 45 height 6
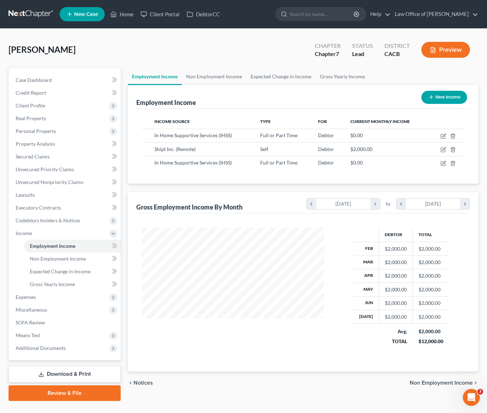
scroll to position [127, 196]
click at [203, 76] on link "Non Employment Income" at bounding box center [214, 76] width 65 height 17
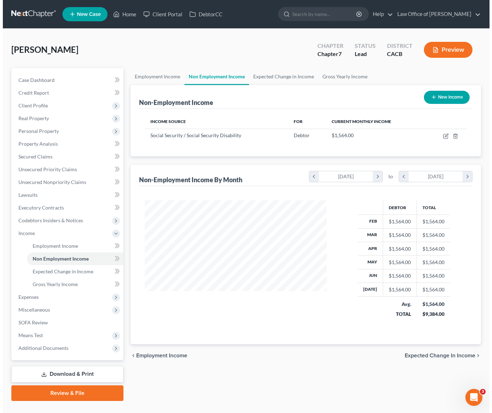
scroll to position [127, 196]
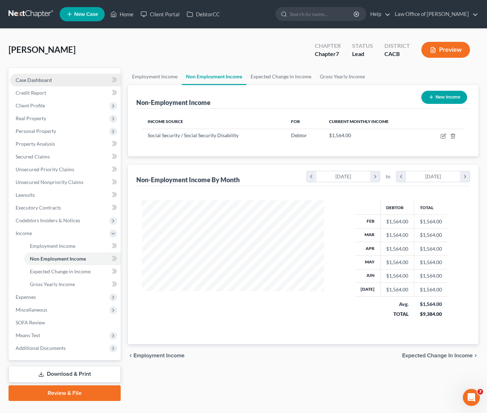
click at [47, 82] on span "Case Dashboard" at bounding box center [34, 80] width 36 height 6
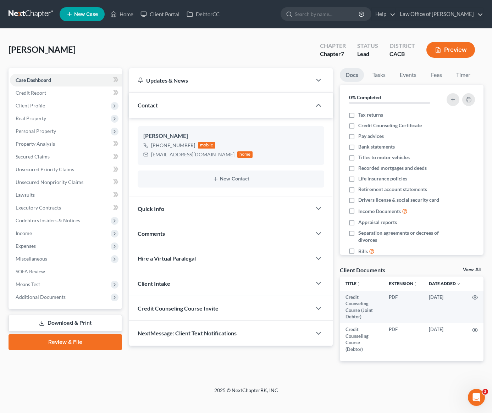
drag, startPoint x: 136, startPoint y: 54, endPoint x: 121, endPoint y: 56, distance: 15.5
click at [135, 54] on div "Karamanukyan, Elizabeth Upgraded Chapter Chapter 7 Status Lead District CACB Pr…" at bounding box center [246, 52] width 475 height 31
click at [47, 80] on span "Case Dashboard" at bounding box center [33, 80] width 35 height 6
drag, startPoint x: 195, startPoint y: 155, endPoint x: 151, endPoint y: 154, distance: 44.0
click at [151, 154] on div "taghov01@gmail.com" at bounding box center [192, 154] width 83 height 7
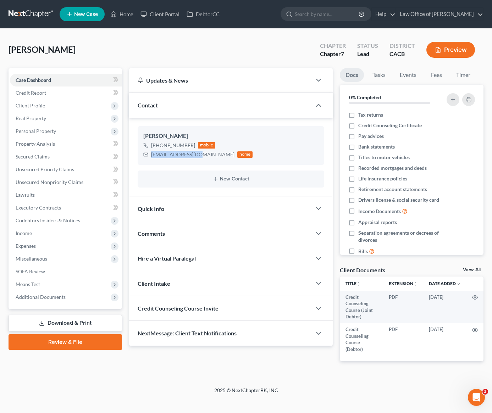
copy div "taghov01@gmail.com"
click at [50, 186] on link "Unsecured Nonpriority Claims" at bounding box center [66, 182] width 112 height 13
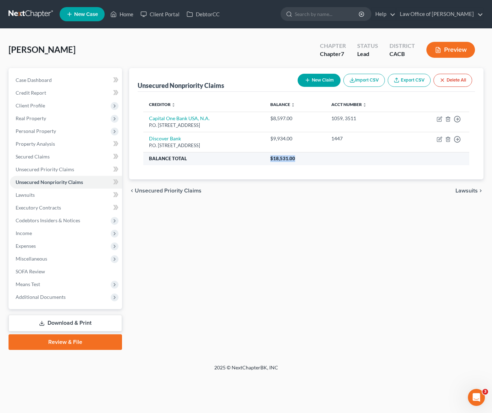
drag, startPoint x: 317, startPoint y: 160, endPoint x: 290, endPoint y: 162, distance: 27.7
click at [290, 161] on th "$18,531.00" at bounding box center [367, 158] width 205 height 13
copy span "$18,531.00"
click at [179, 285] on div "Unsecured Nonpriority Claims New Claim Import CSV Export CSV Delete All Credito…" at bounding box center [306, 209] width 361 height 282
click at [189, 258] on div "Unsecured Nonpriority Claims New Claim Import CSV Export CSV Delete All Credito…" at bounding box center [306, 209] width 361 height 282
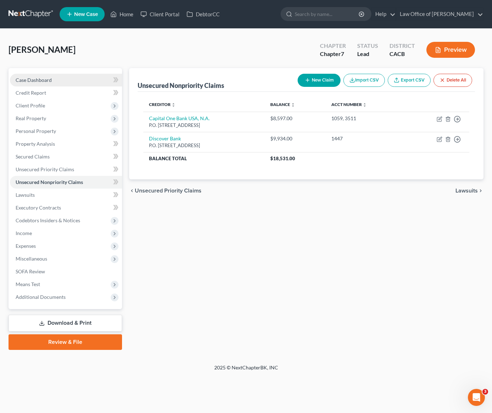
click at [28, 81] on span "Case Dashboard" at bounding box center [34, 80] width 36 height 6
